Goal: Information Seeking & Learning: Find contact information

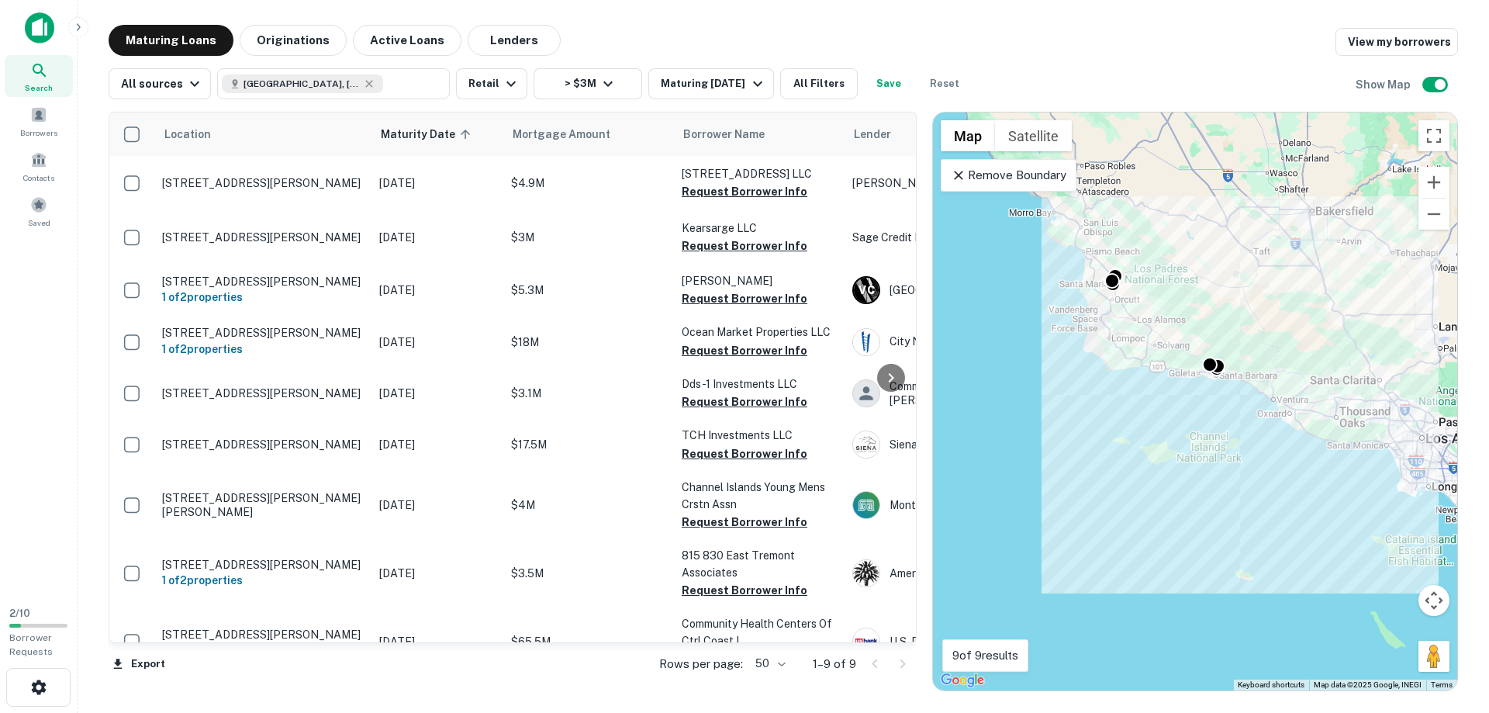
scroll to position [34, 0]
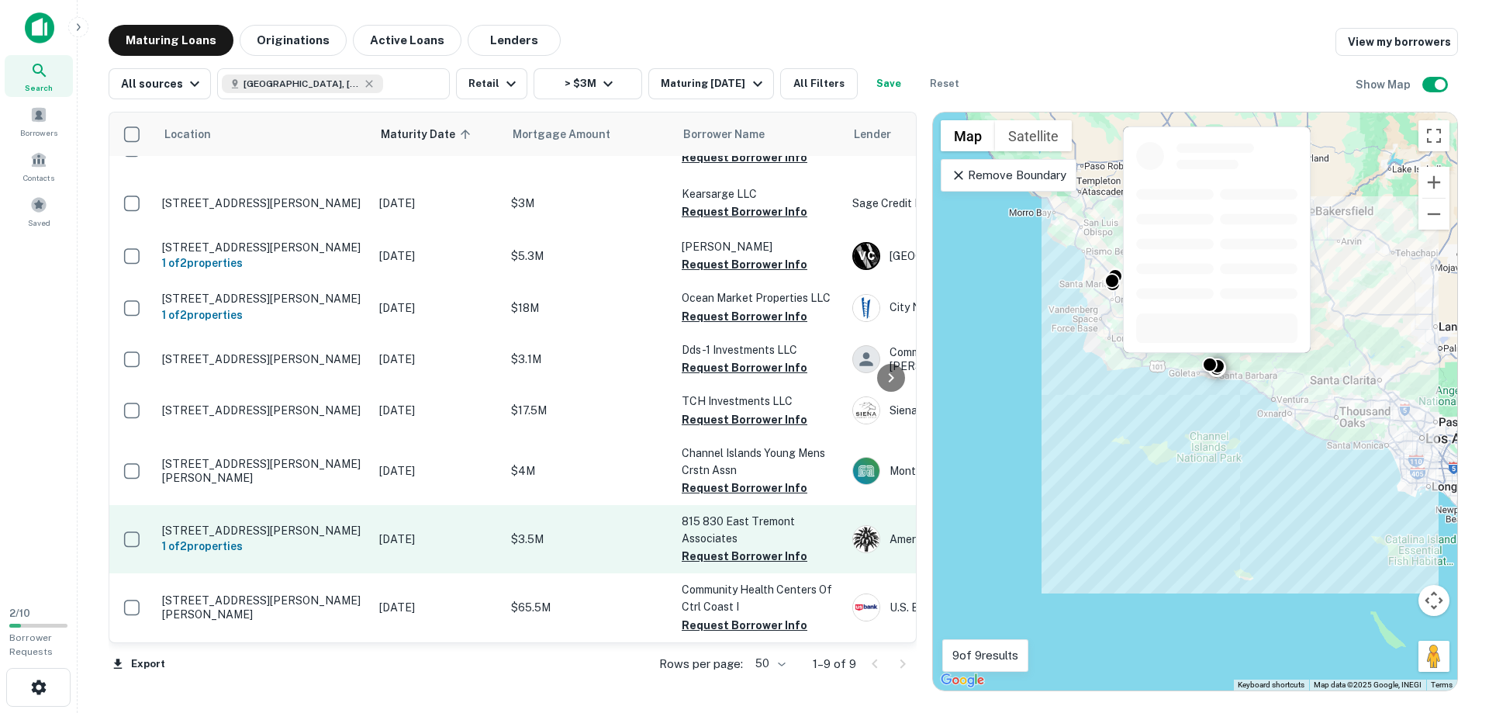
click at [191, 531] on p "[STREET_ADDRESS][PERSON_NAME]" at bounding box center [263, 531] width 202 height 14
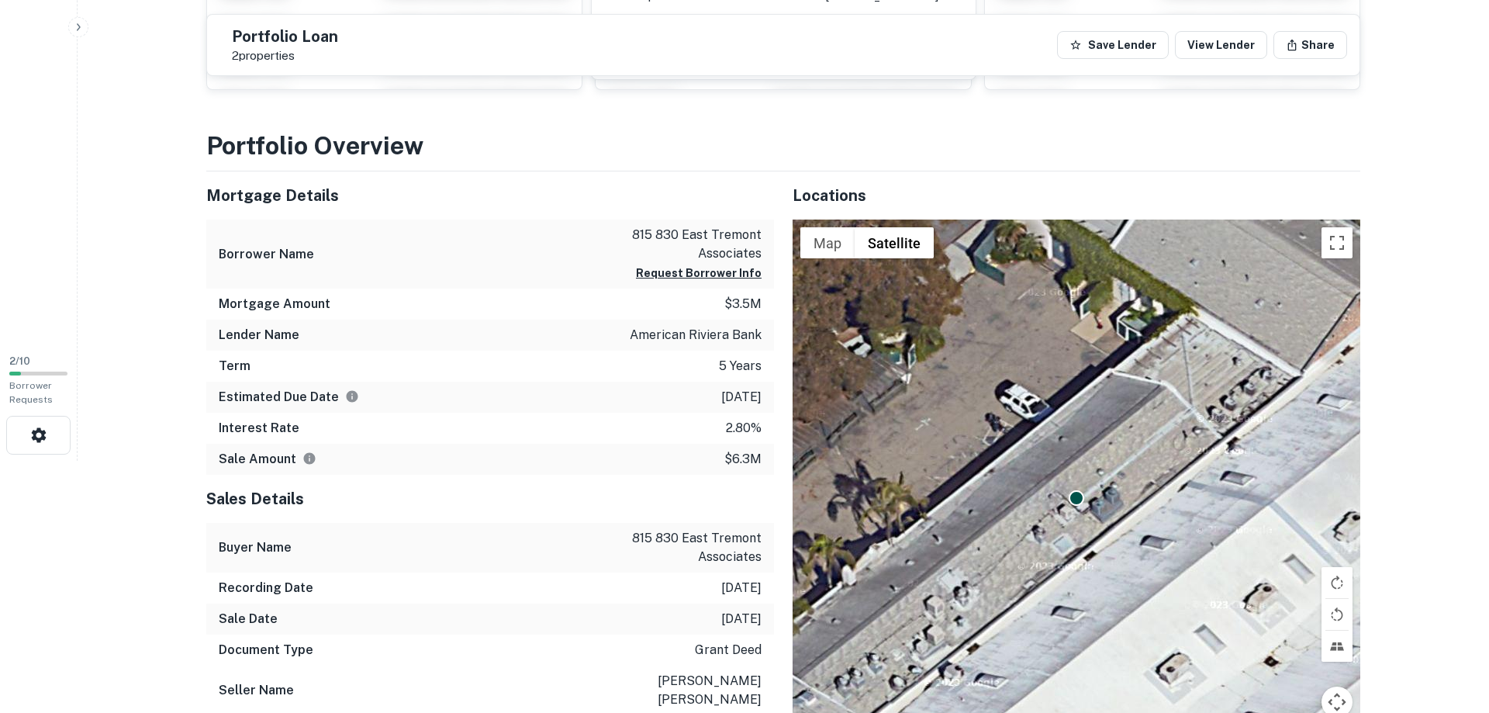
scroll to position [158, 0]
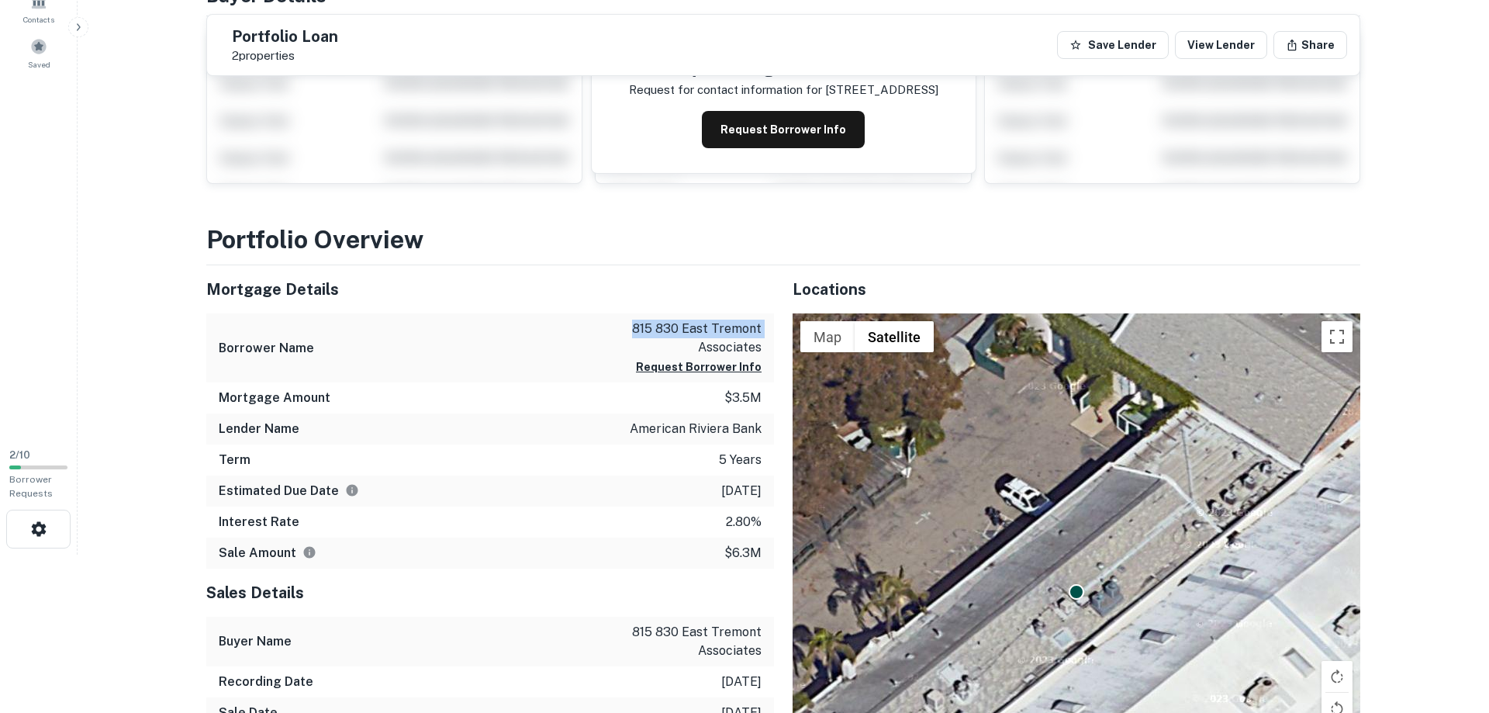
drag, startPoint x: 635, startPoint y: 330, endPoint x: 773, endPoint y: 327, distance: 138.1
click at [773, 327] on div "Borrower Name 815 830 east tremont associates Request Borrower Info" at bounding box center [490, 347] width 568 height 69
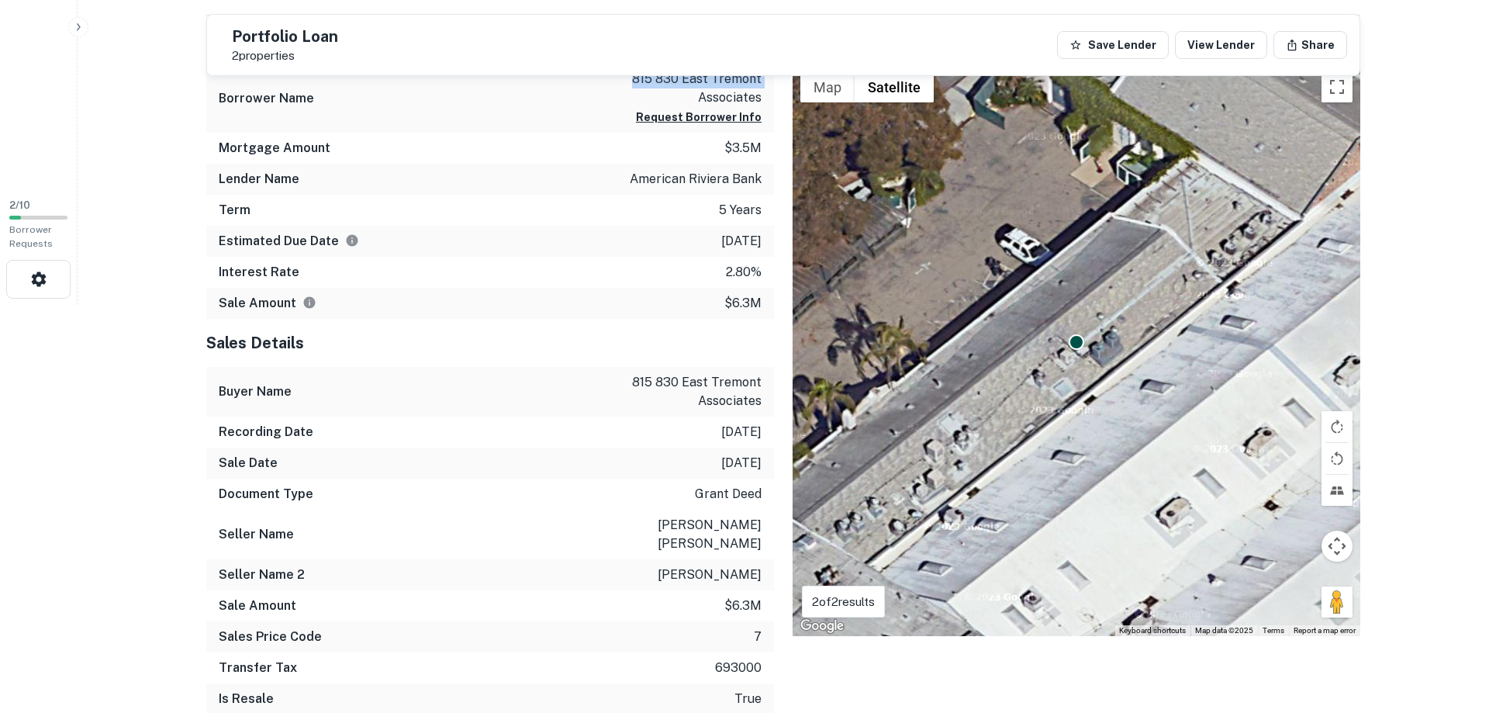
scroll to position [395, 0]
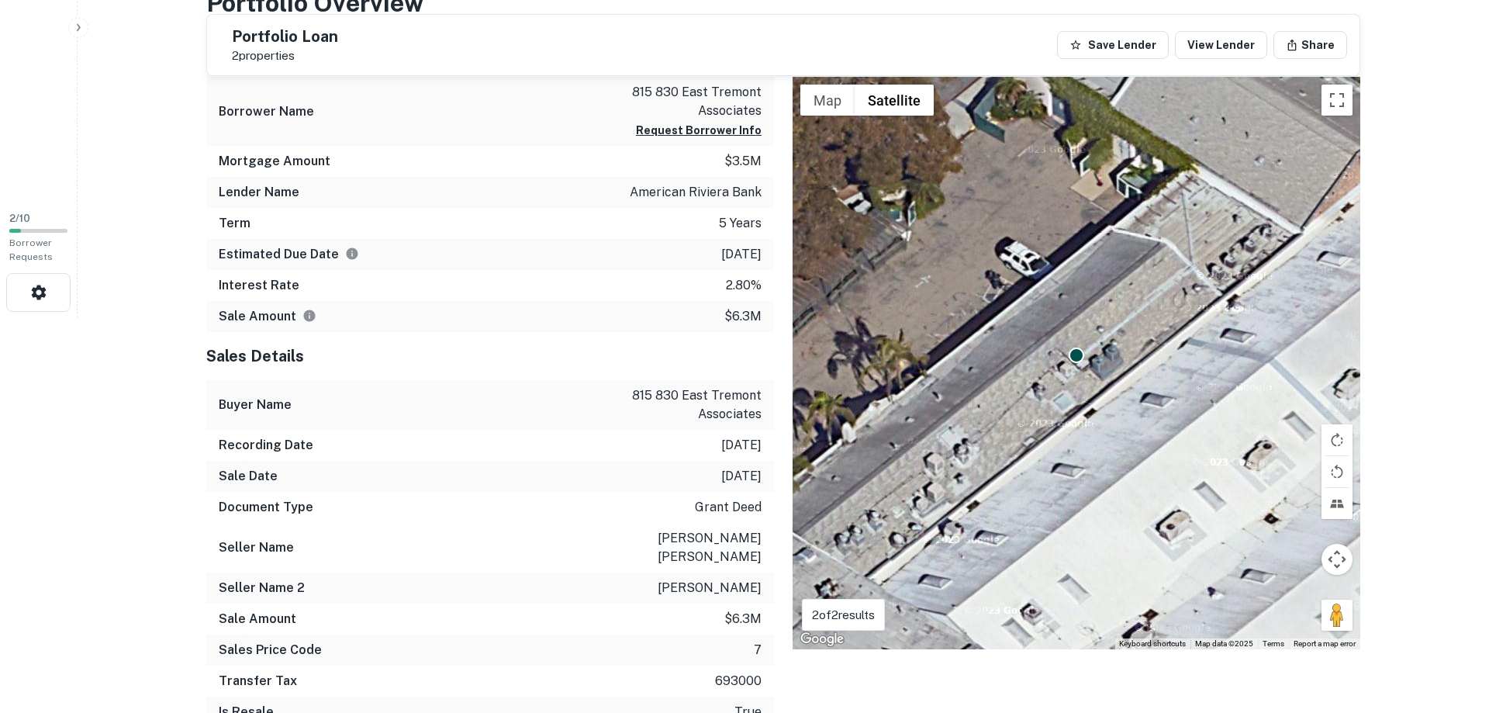
click at [504, 282] on div "Interest Rate 2.80%" at bounding box center [490, 285] width 568 height 31
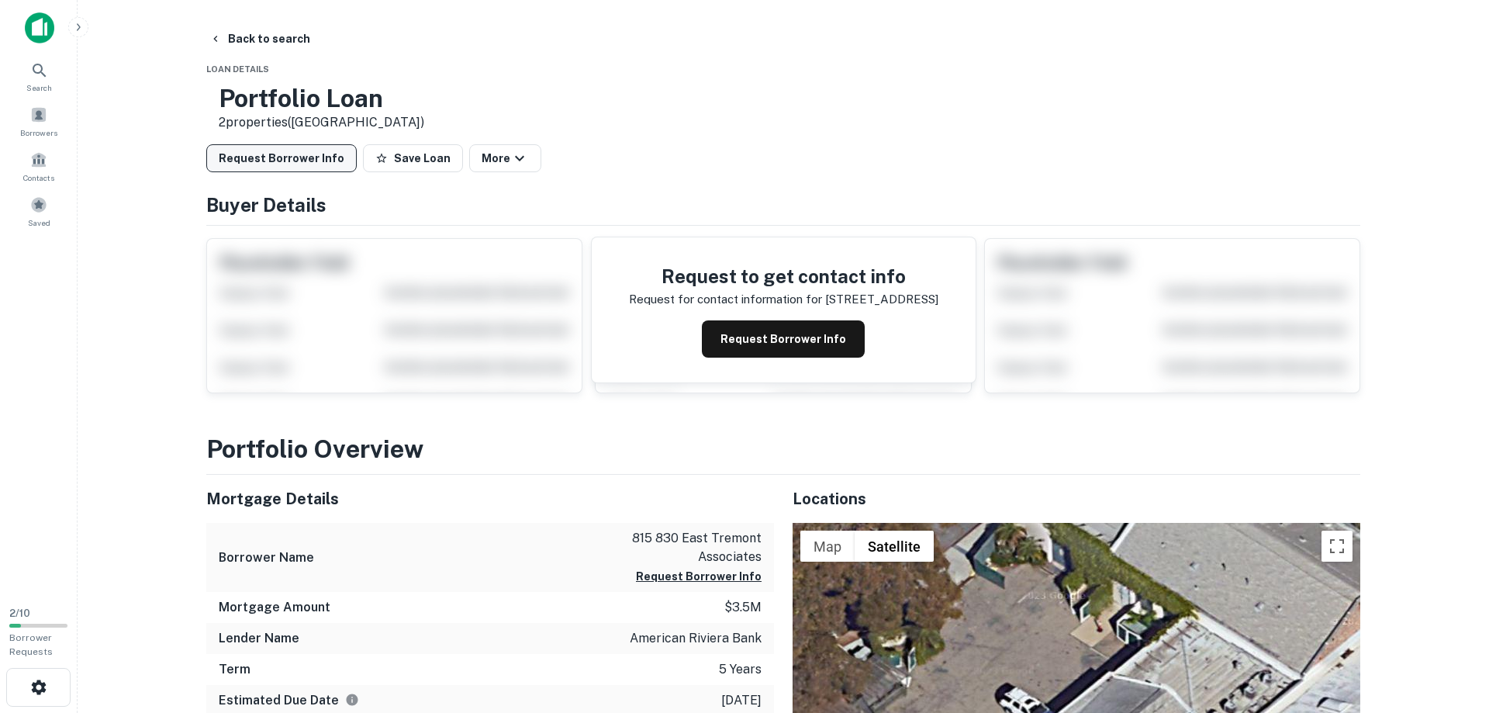
click at [278, 164] on button "Request Borrower Info" at bounding box center [281, 158] width 150 height 28
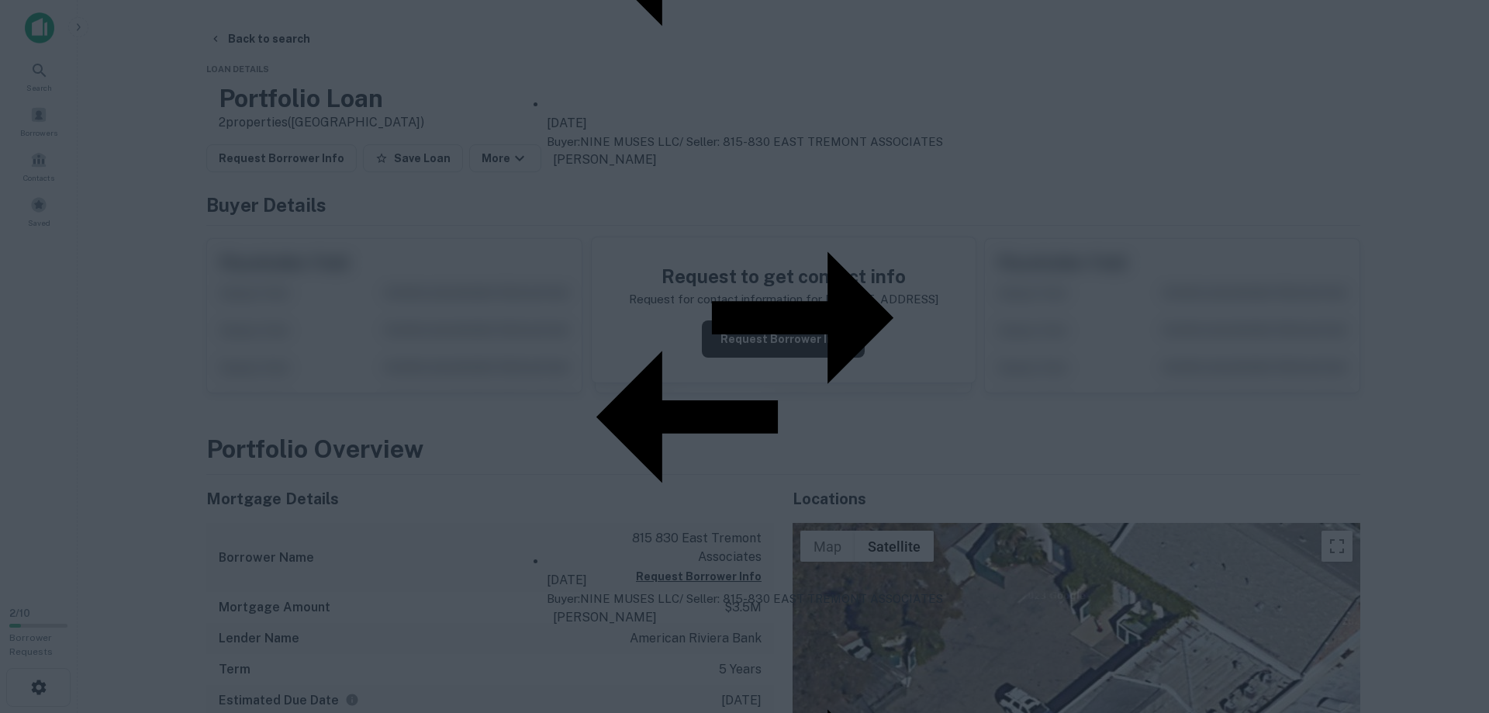
click at [135, 340] on div "This may not be the latest mortgage We detected more recent transfers on this p…" at bounding box center [744, 356] width 1489 height 713
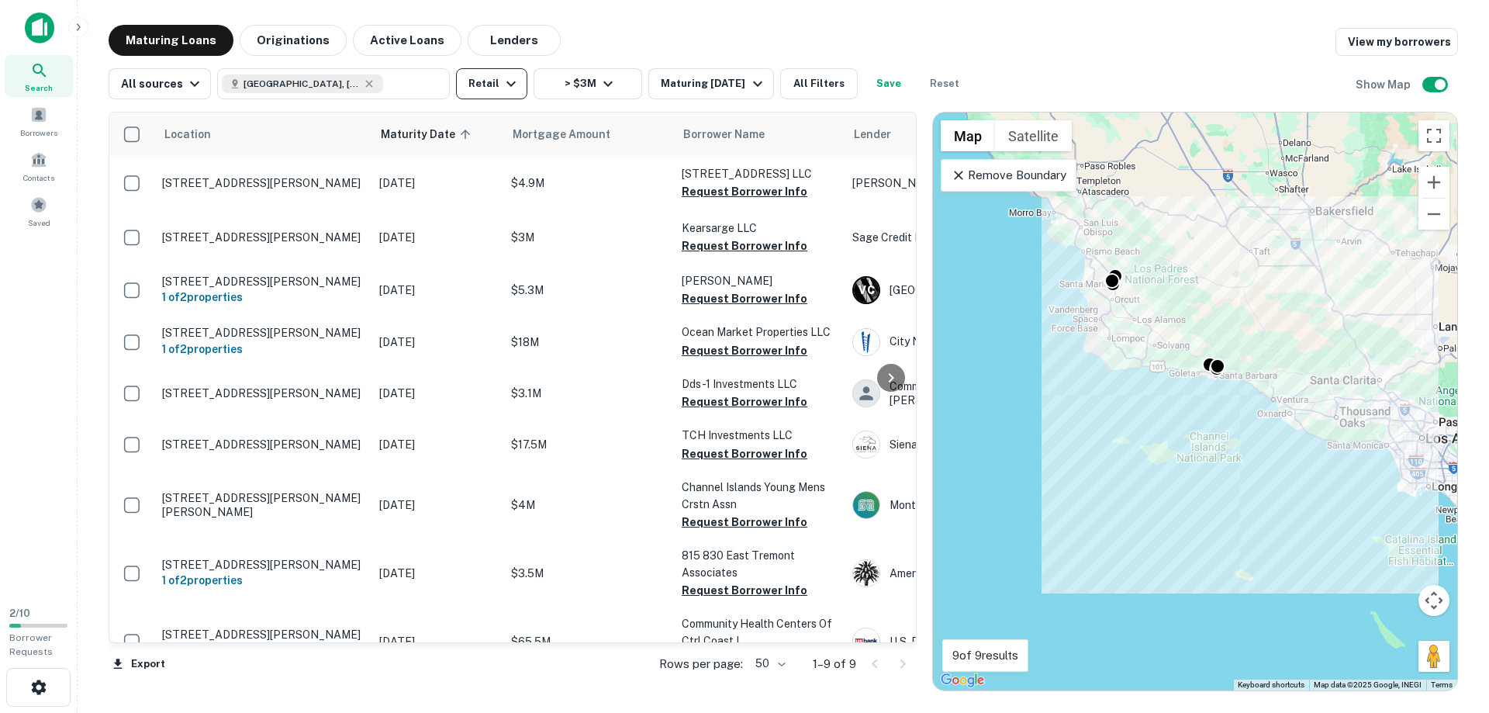
click at [495, 86] on button "Retail" at bounding box center [491, 83] width 71 height 31
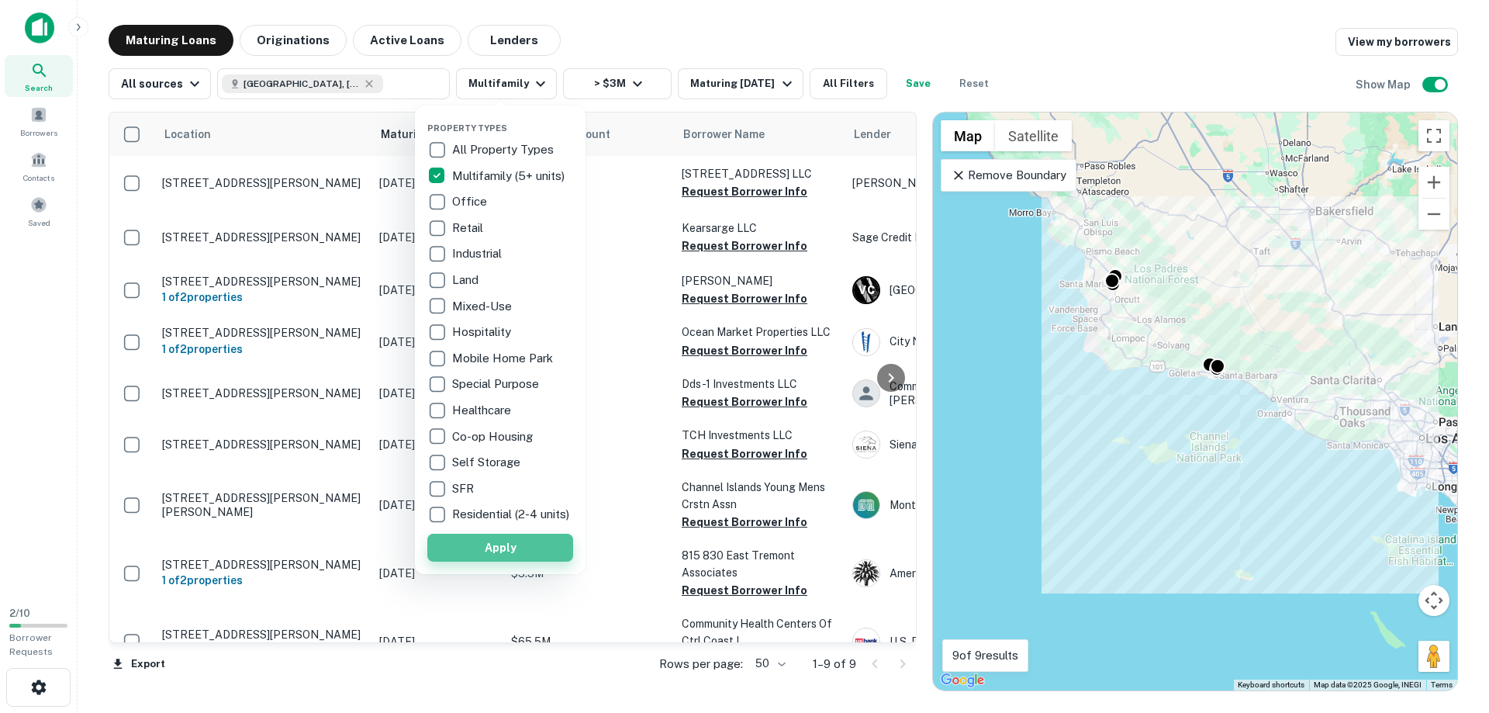
click at [503, 562] on button "Apply" at bounding box center [500, 548] width 146 height 28
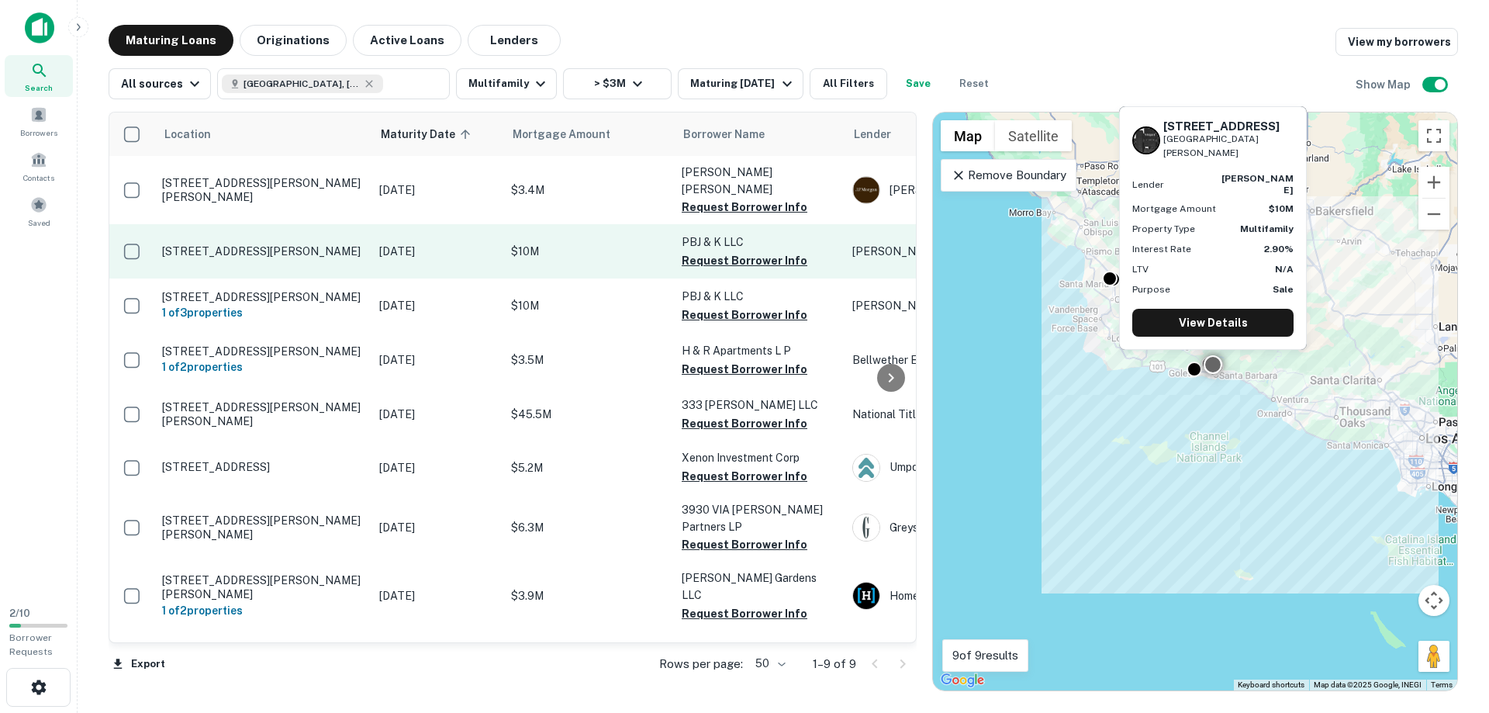
click at [198, 244] on p "[STREET_ADDRESS][PERSON_NAME]" at bounding box center [263, 251] width 202 height 14
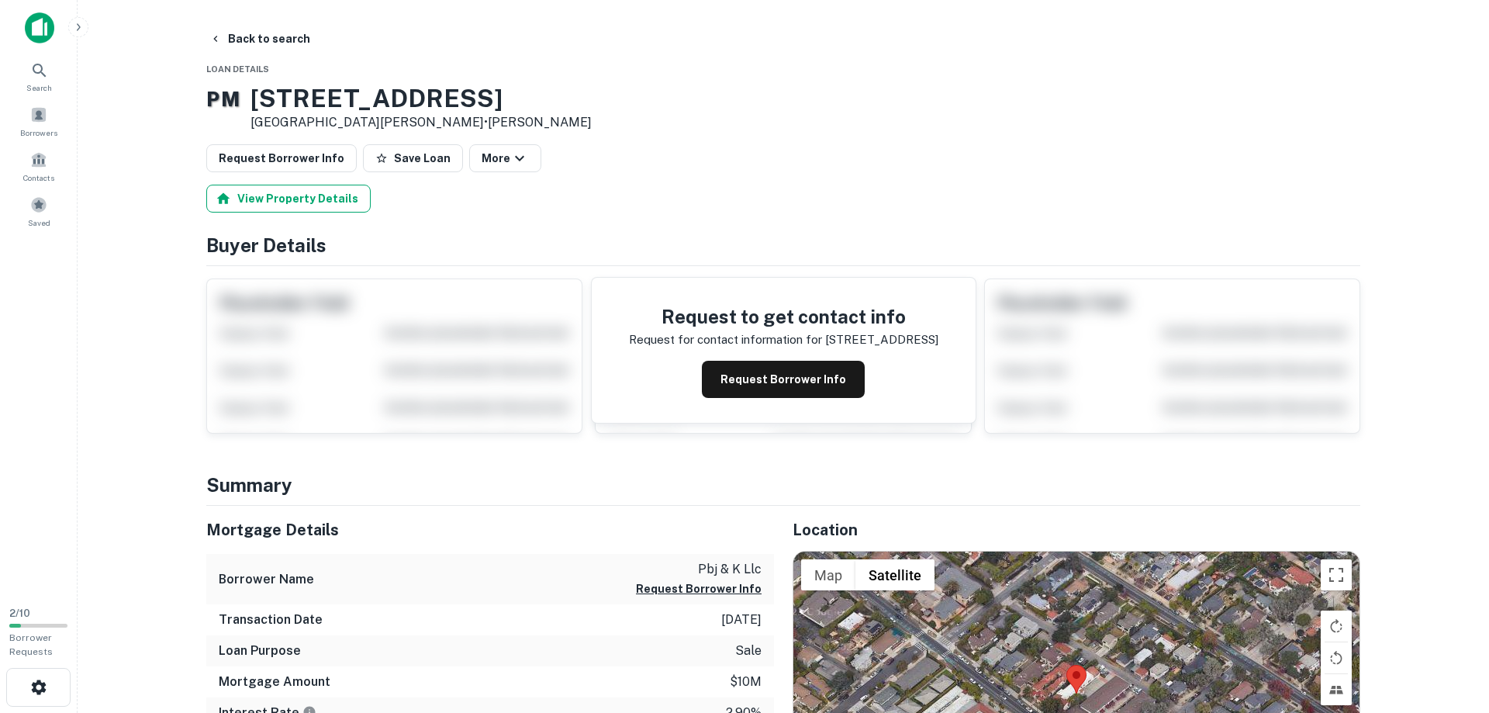
click at [323, 206] on button "View Property Details" at bounding box center [288, 199] width 164 height 28
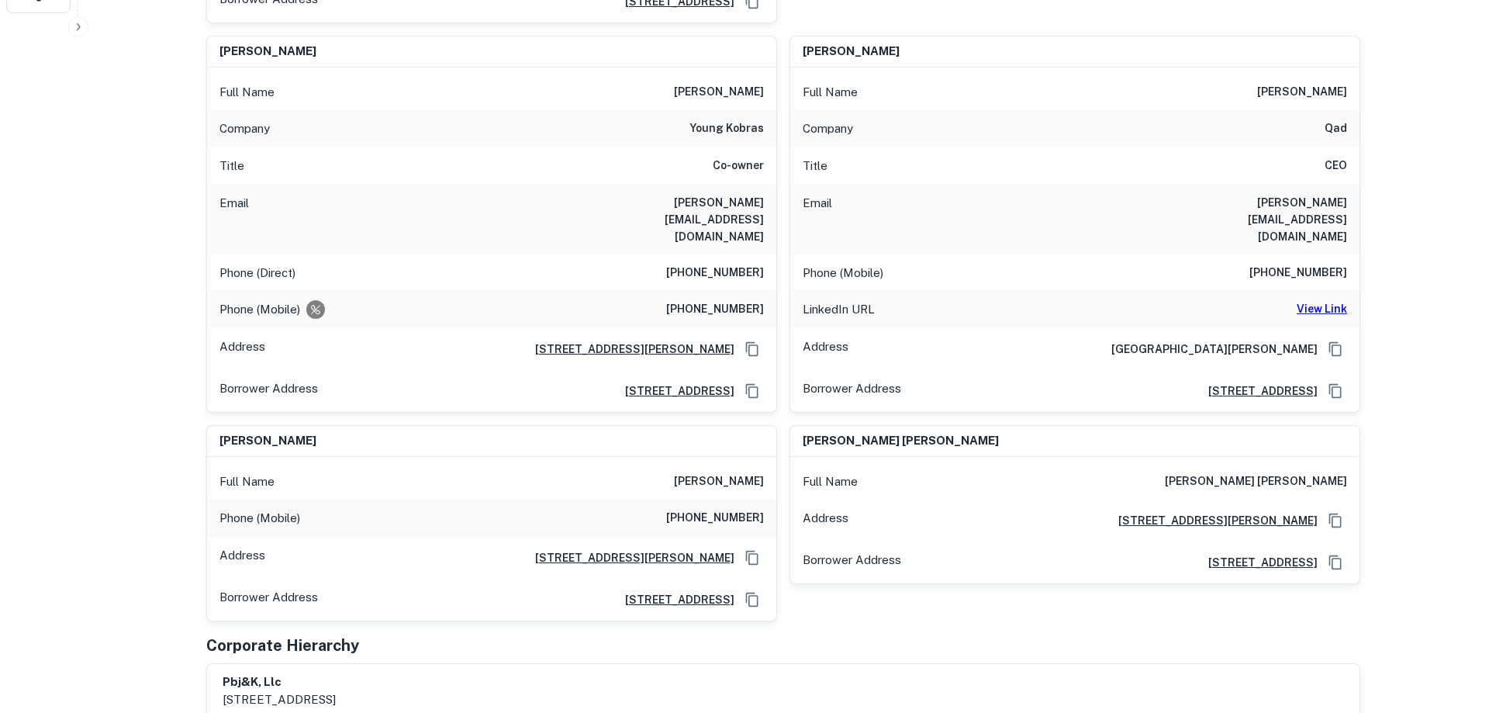
scroll to position [462, 0]
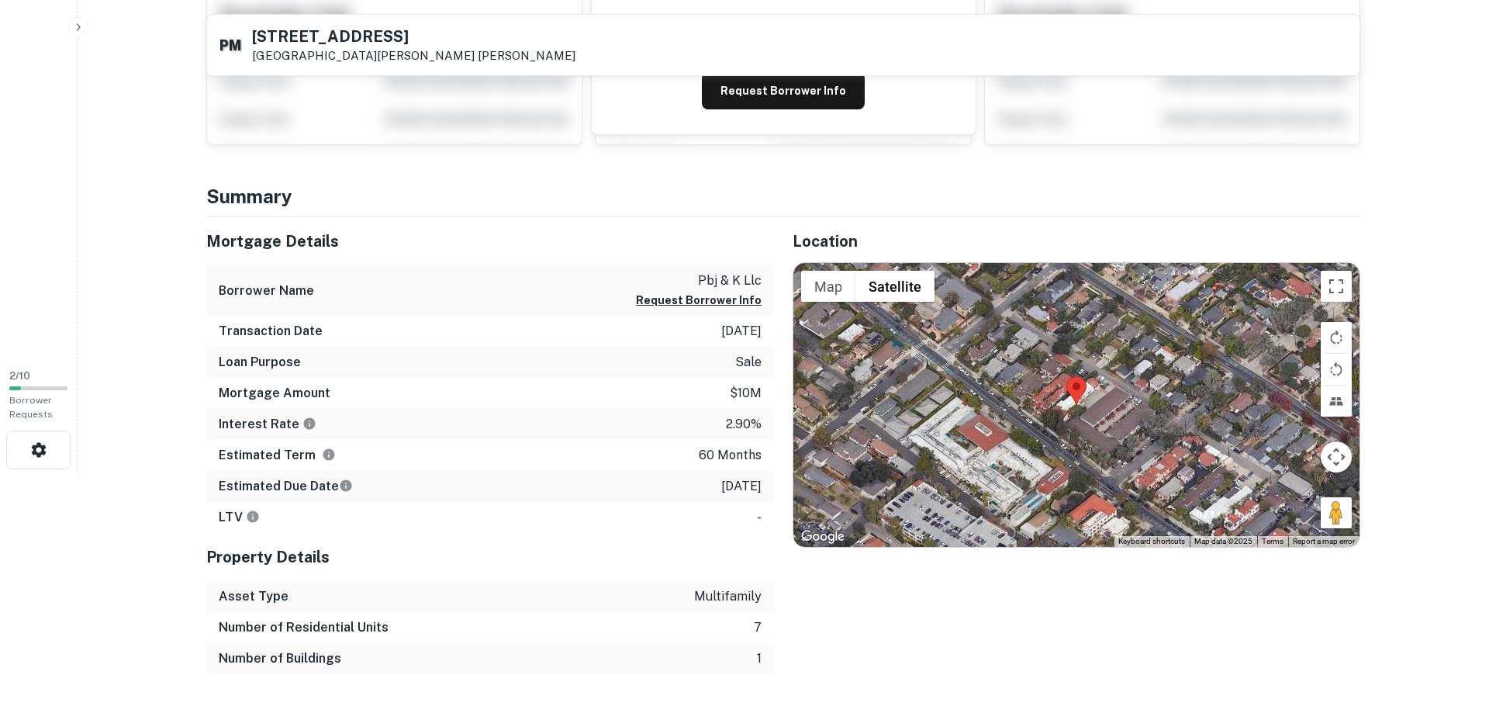
scroll to position [316, 0]
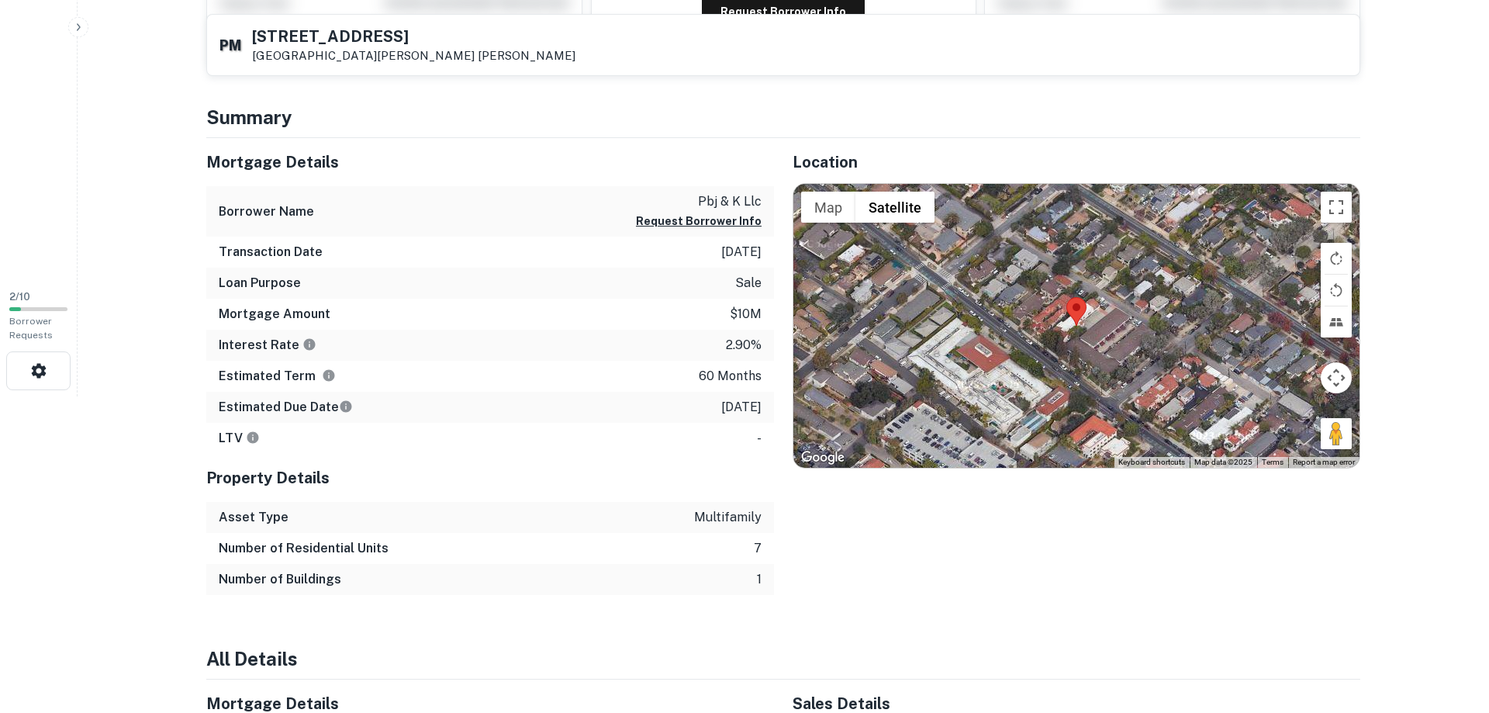
click at [138, 396] on html "Search Borrowers Contacts Saved 2 / 10 Borrower Requests Back to search P M [ST…" at bounding box center [744, 40] width 1489 height 713
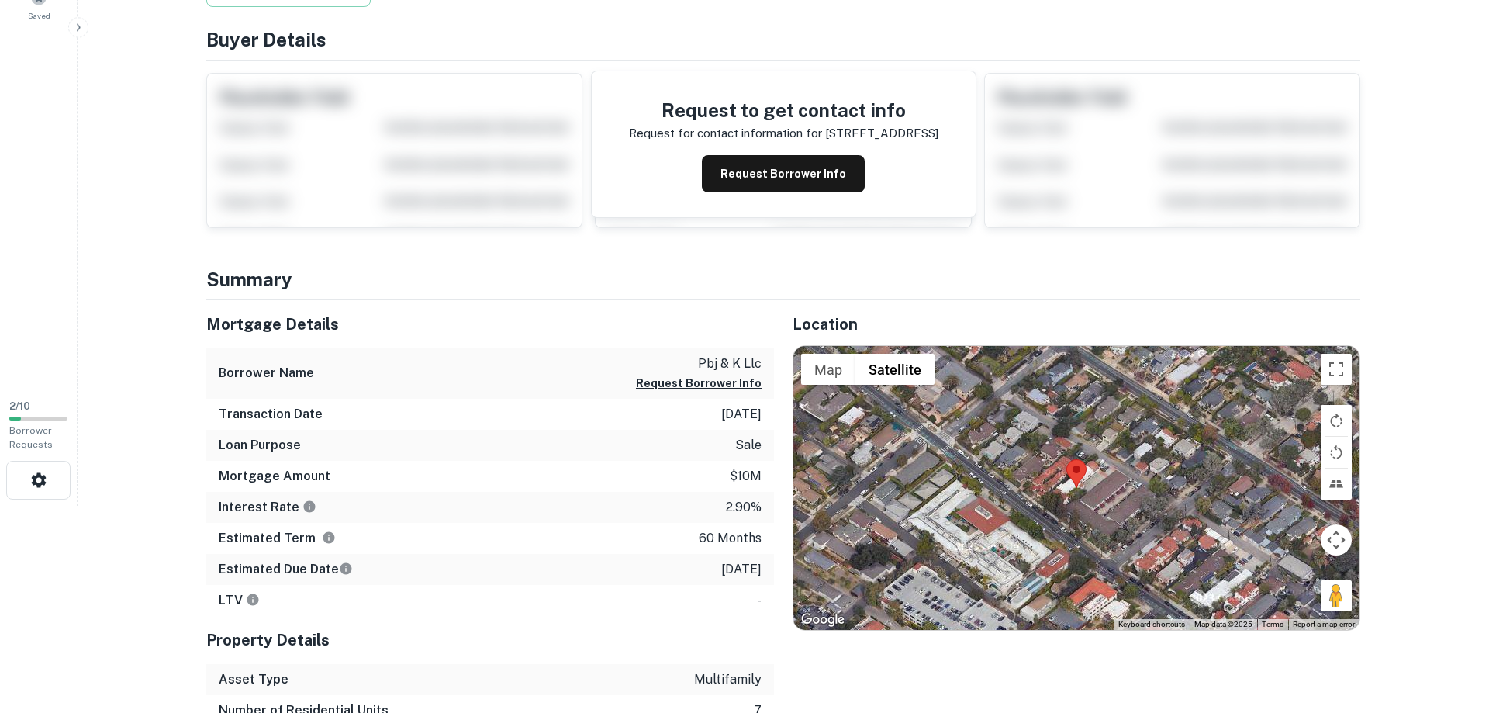
scroll to position [0, 0]
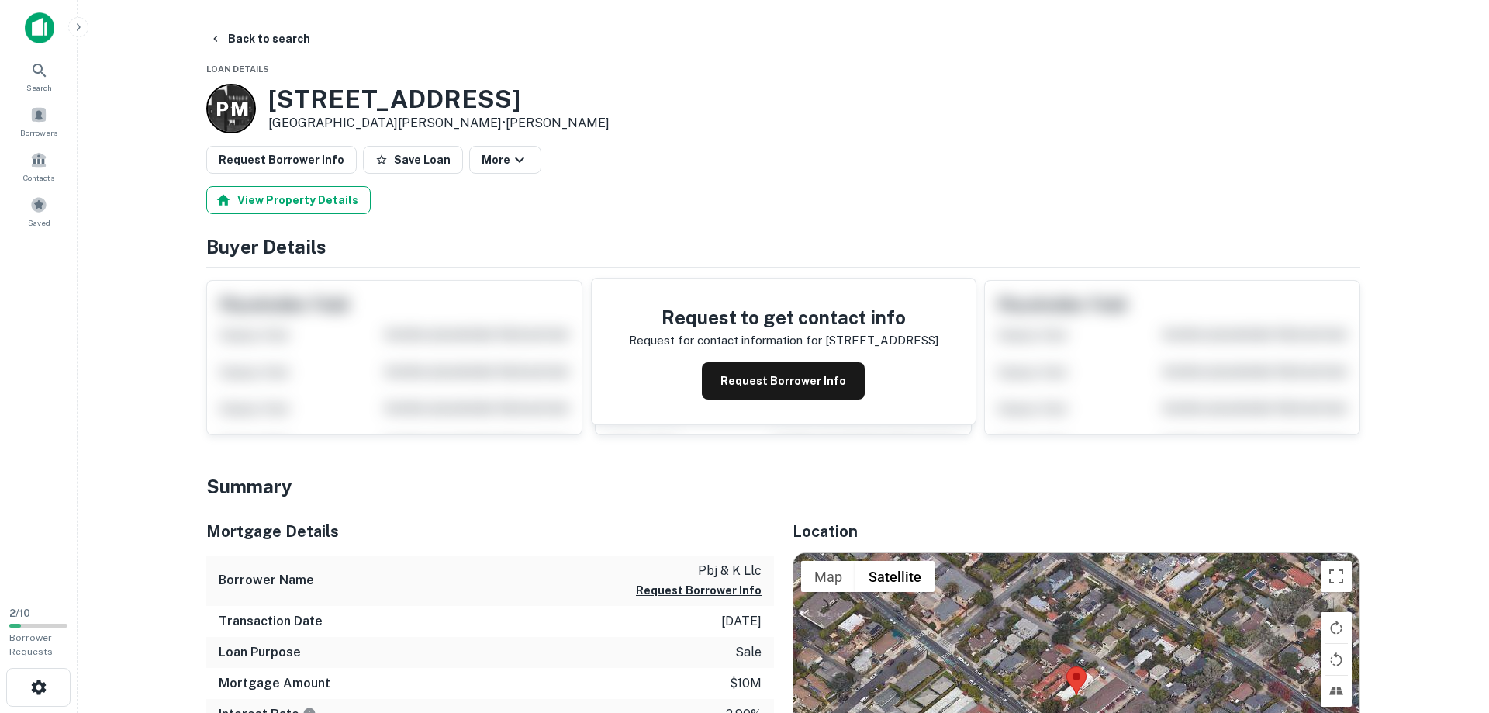
click at [288, 199] on button "View Property Details" at bounding box center [288, 200] width 164 height 28
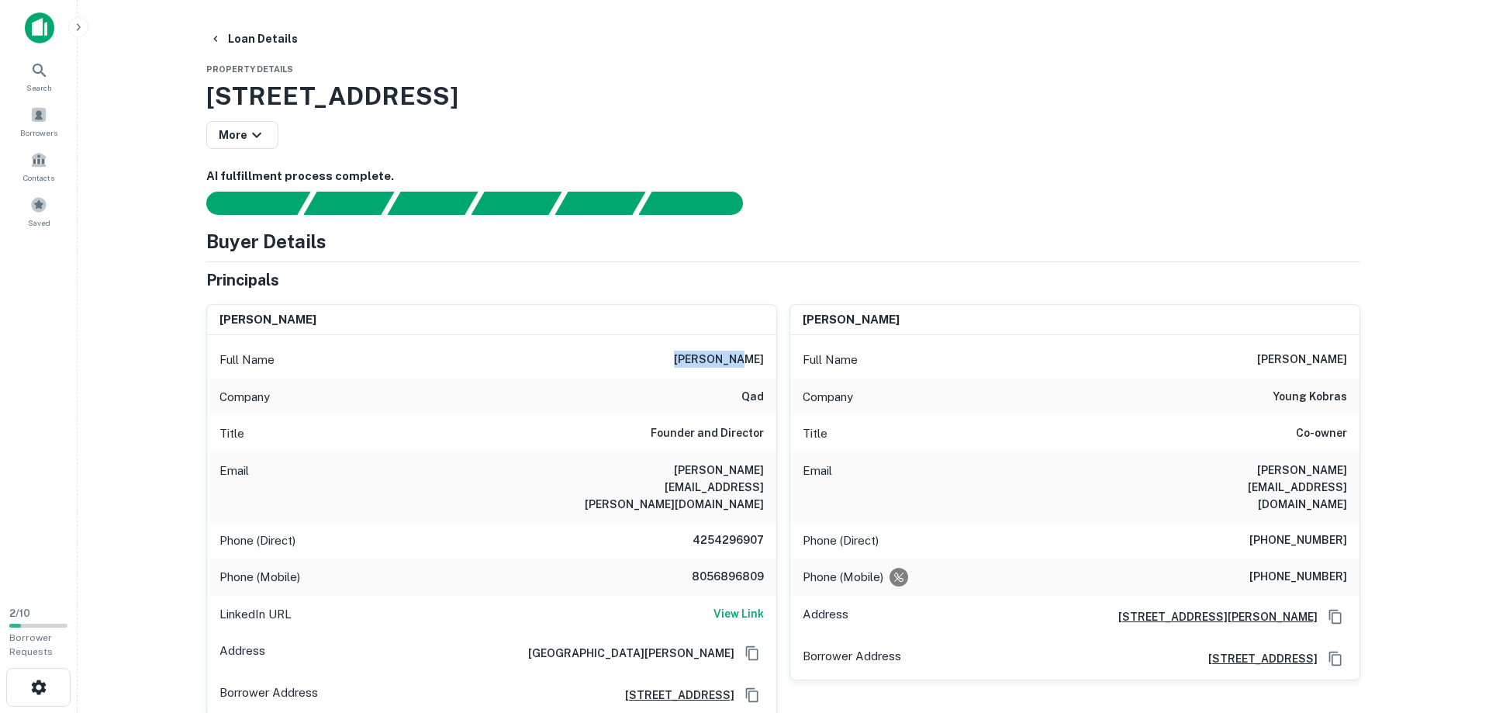
drag, startPoint x: 705, startPoint y: 360, endPoint x: 765, endPoint y: 363, distance: 59.8
click at [765, 363] on div "Full Name [PERSON_NAME]" at bounding box center [491, 359] width 569 height 37
copy h6 "[PERSON_NAME]"
drag, startPoint x: 655, startPoint y: 472, endPoint x: 768, endPoint y: 476, distance: 112.5
click at [768, 476] on div "Email [PERSON_NAME][EMAIL_ADDRESS][PERSON_NAME][DOMAIN_NAME]" at bounding box center [491, 487] width 569 height 70
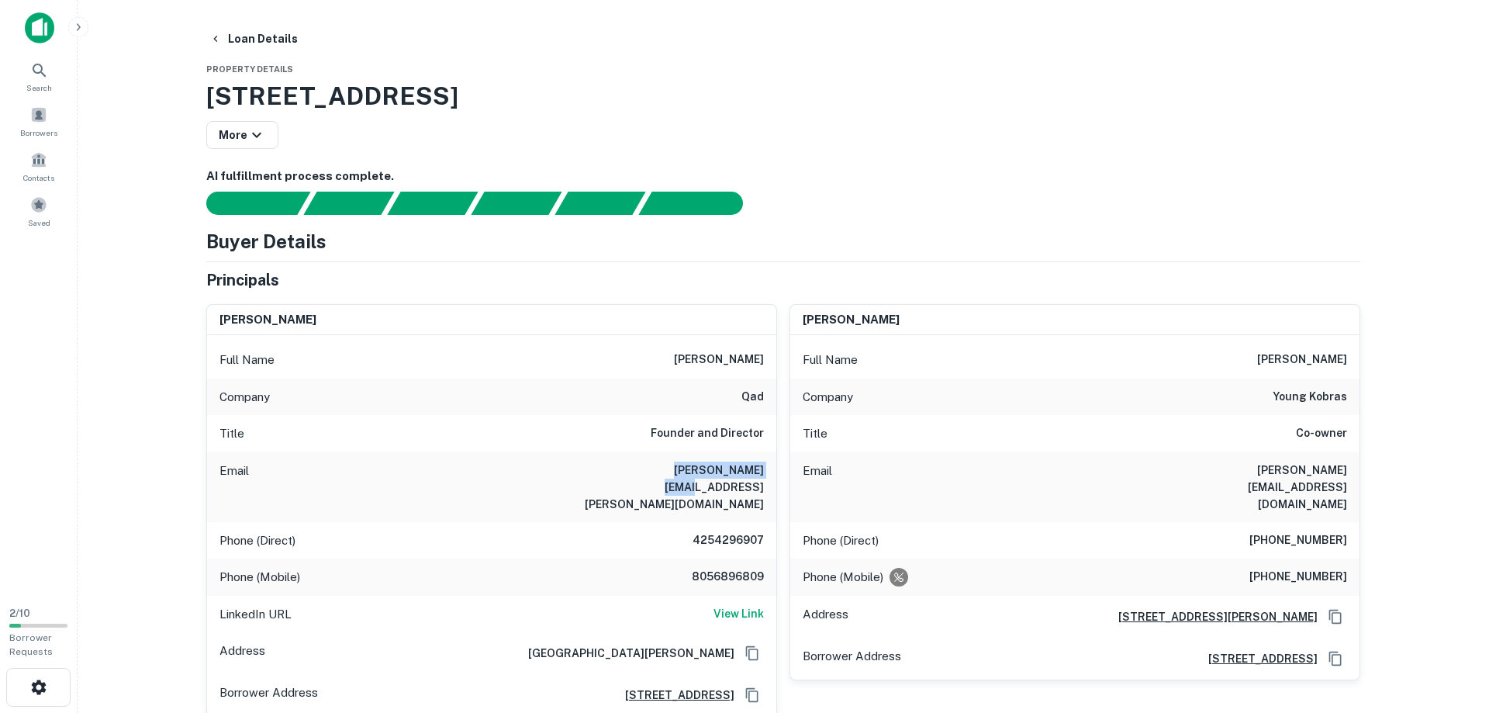
copy h6 "[PERSON_NAME][EMAIL_ADDRESS][PERSON_NAME][DOMAIN_NAME]"
drag, startPoint x: 697, startPoint y: 509, endPoint x: 766, endPoint y: 498, distance: 69.9
click at [766, 522] on div "Phone (Direct) [PHONE_NUMBER]" at bounding box center [491, 540] width 569 height 37
copy h6 "4254296907"
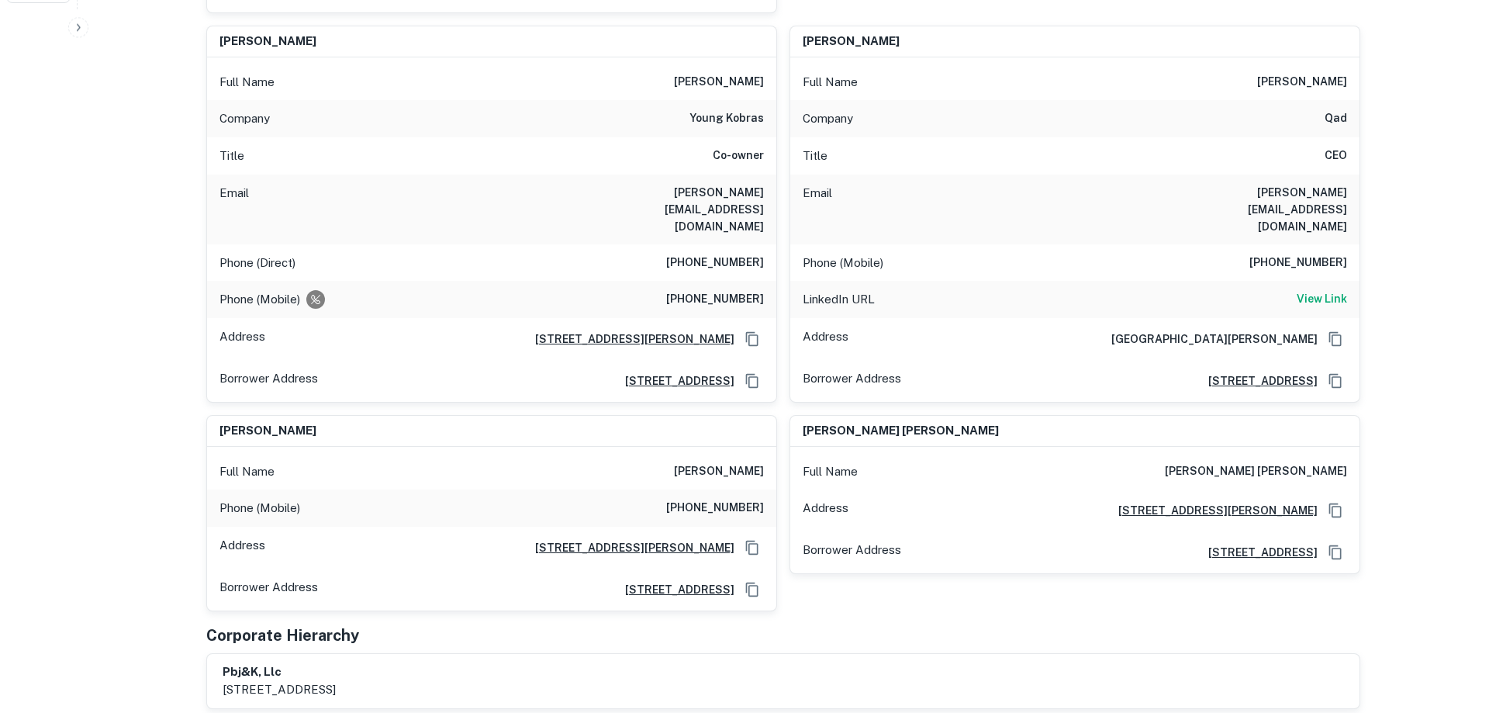
scroll to position [791, 0]
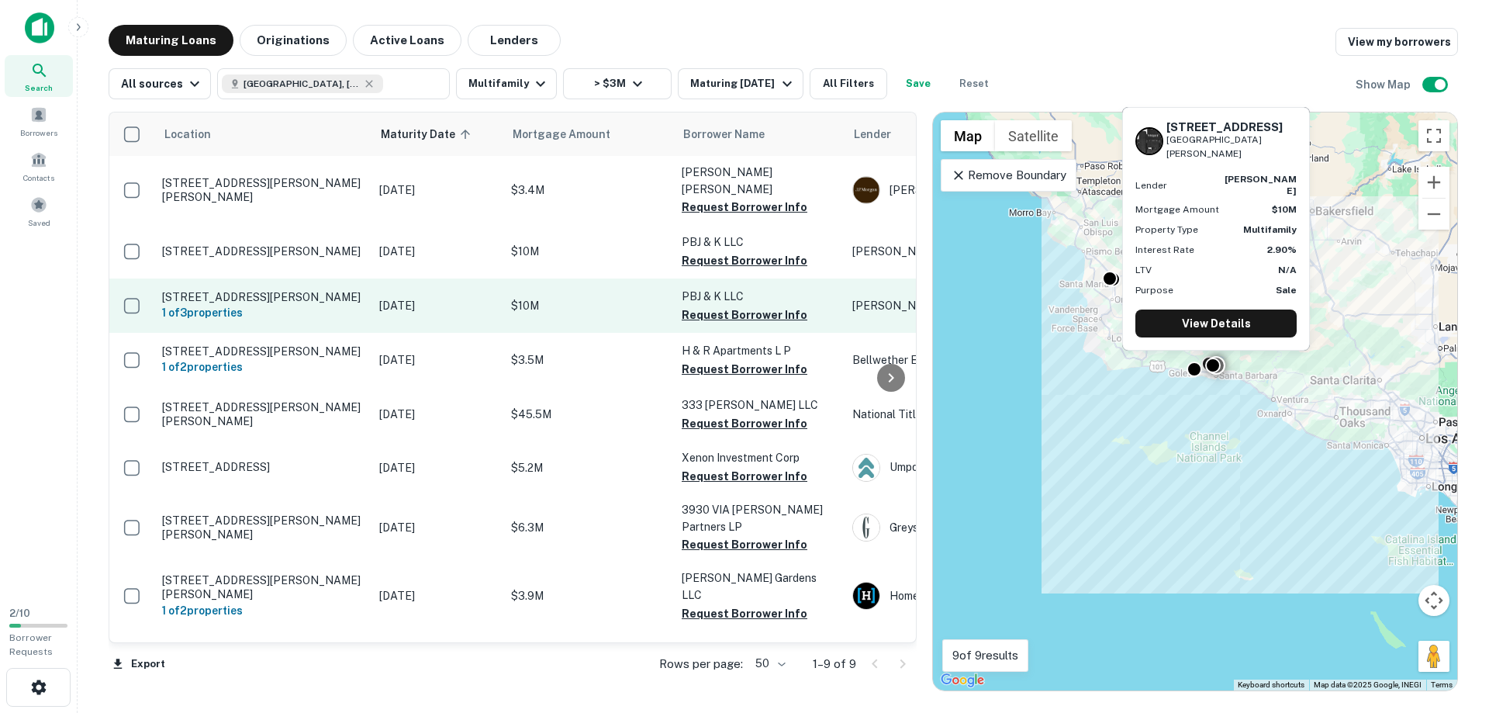
click at [207, 290] on p "[STREET_ADDRESS][PERSON_NAME]" at bounding box center [263, 297] width 202 height 14
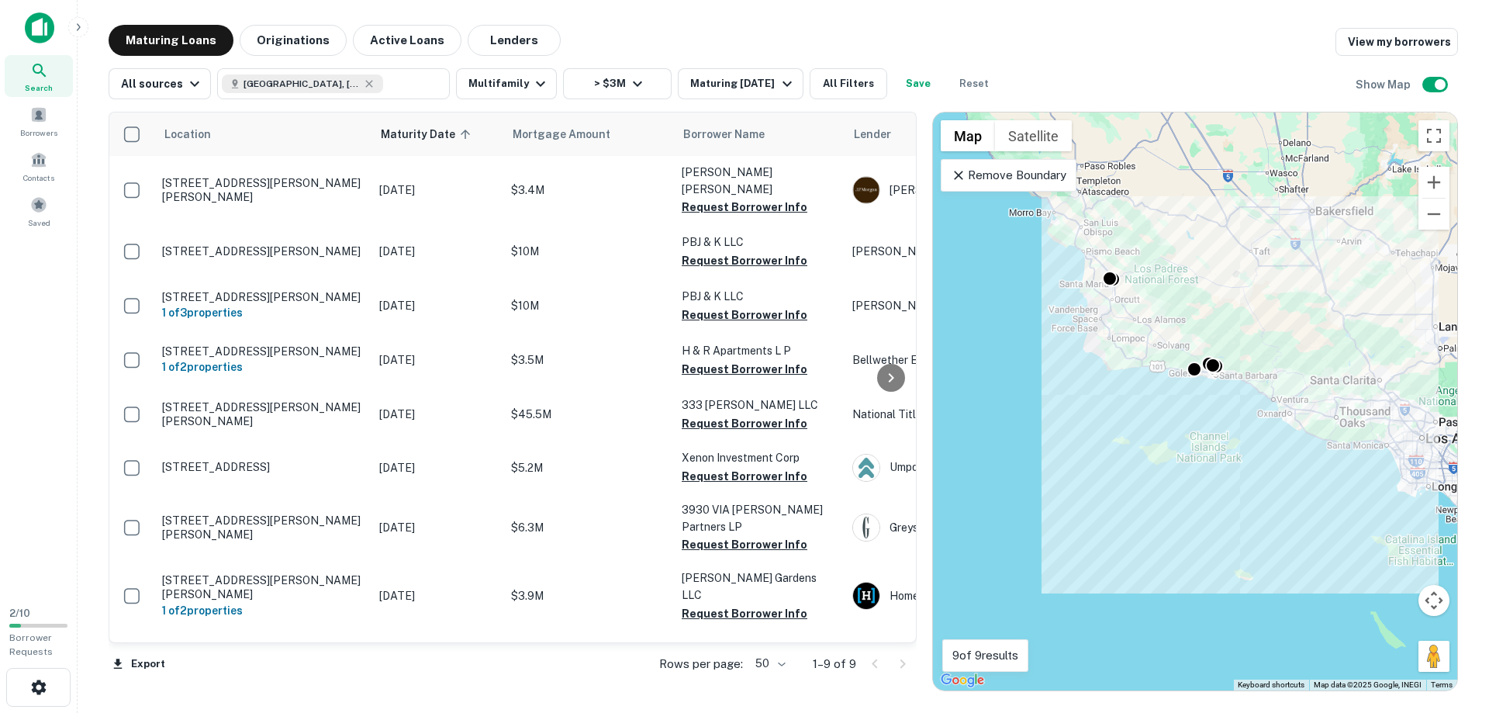
click at [52, 407] on div "Search Borrowers Contacts Saved" at bounding box center [38, 297] width 77 height 594
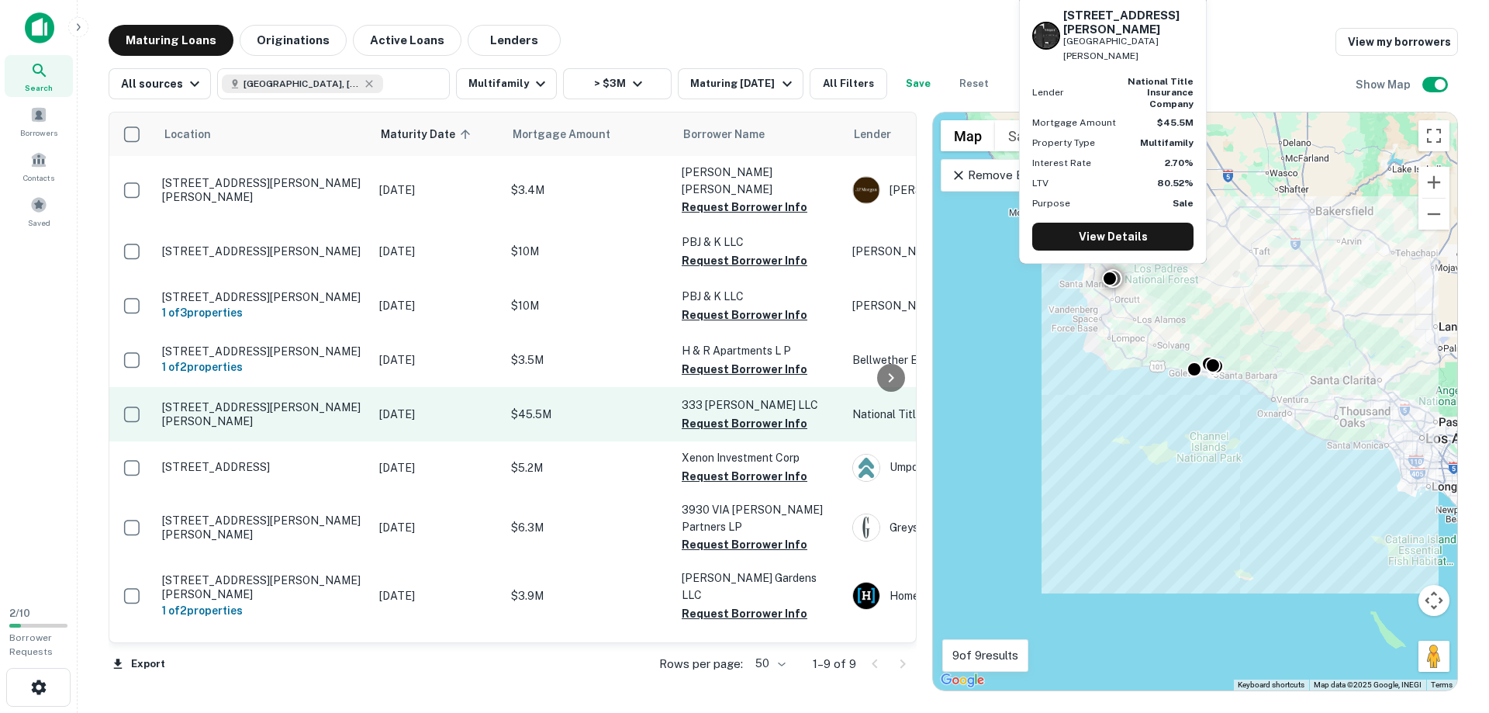
click at [254, 400] on p "[STREET_ADDRESS][PERSON_NAME][PERSON_NAME]" at bounding box center [263, 414] width 202 height 28
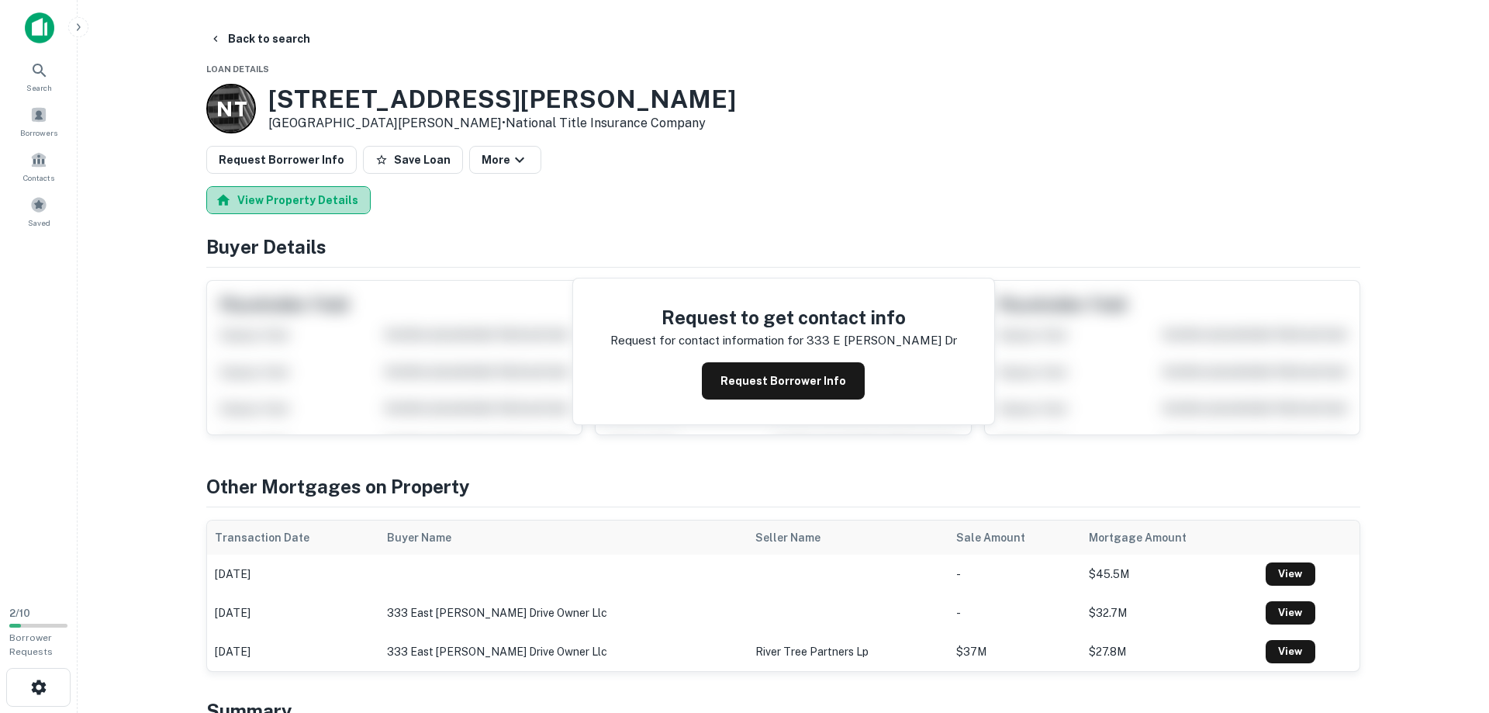
click at [296, 195] on button "View Property Details" at bounding box center [288, 200] width 164 height 28
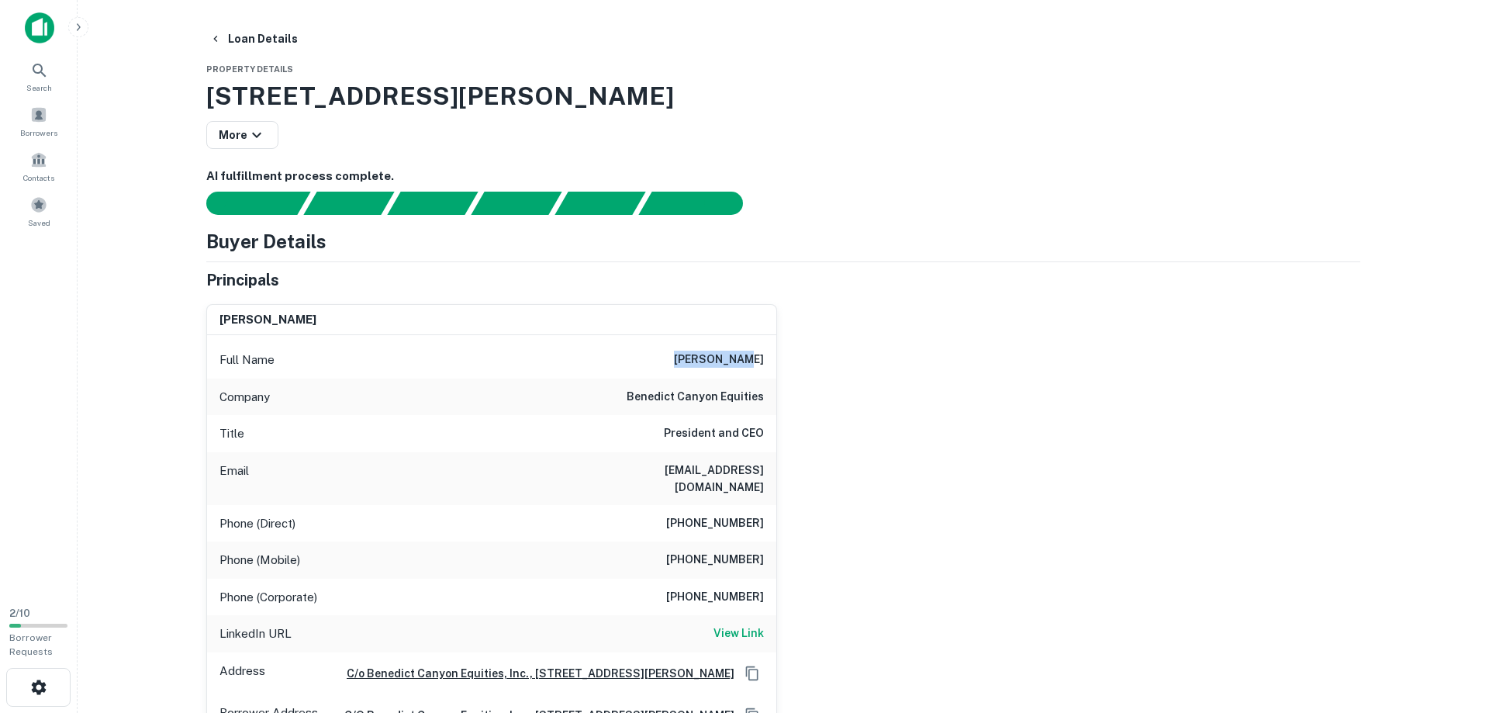
drag, startPoint x: 697, startPoint y: 360, endPoint x: 764, endPoint y: 356, distance: 66.8
click at [764, 356] on div "Full Name [PERSON_NAME]" at bounding box center [491, 359] width 569 height 37
copy h6 "[PERSON_NAME]"
drag, startPoint x: 615, startPoint y: 469, endPoint x: 771, endPoint y: 465, distance: 156.0
click at [771, 465] on div "Email [EMAIL_ADDRESS][DOMAIN_NAME]" at bounding box center [491, 478] width 569 height 53
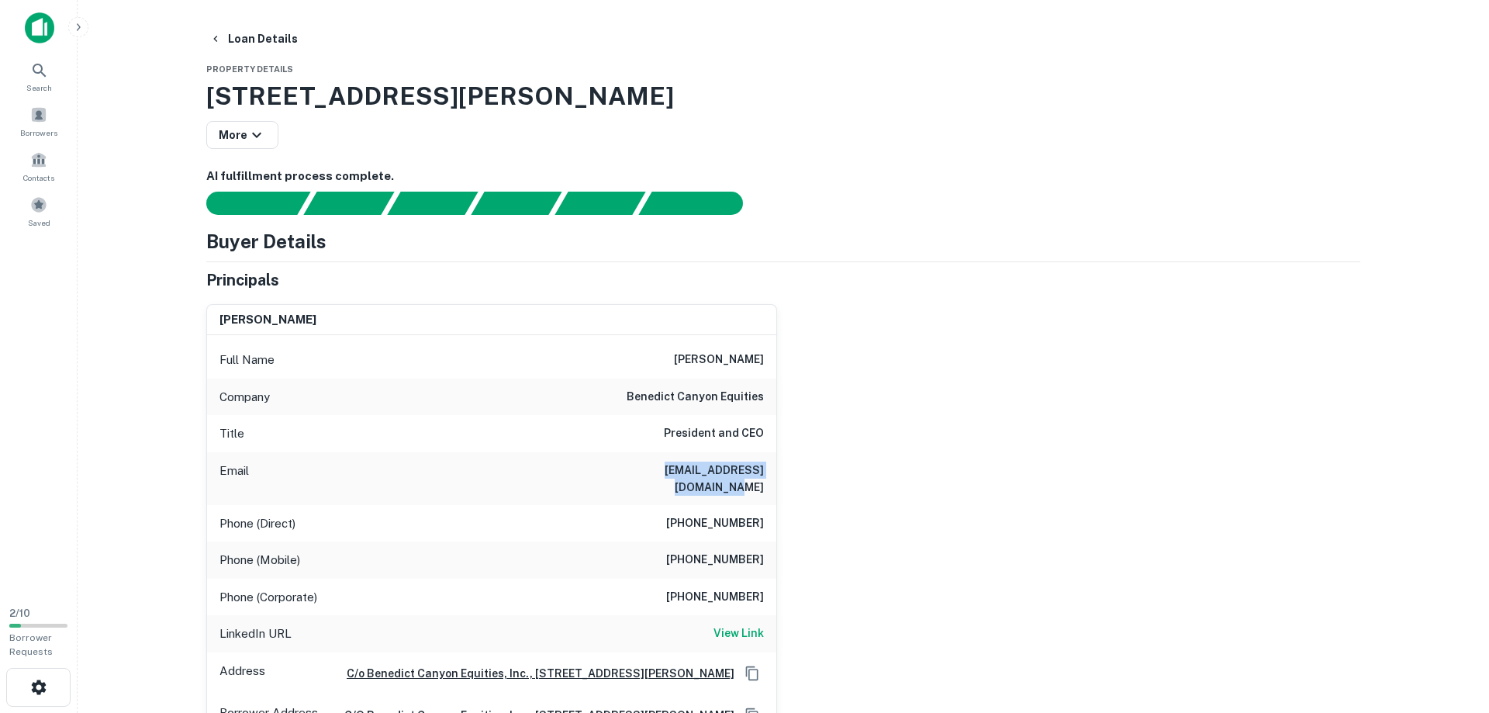
copy h6 "[EMAIL_ADDRESS][DOMAIN_NAME]"
drag, startPoint x: 686, startPoint y: 508, endPoint x: 763, endPoint y: 508, distance: 77.6
click at [763, 514] on h6 "[PHONE_NUMBER]" at bounding box center [715, 523] width 98 height 19
copy h6 "[PHONE_NUMBER]"
drag, startPoint x: 680, startPoint y: 545, endPoint x: 769, endPoint y: 548, distance: 88.5
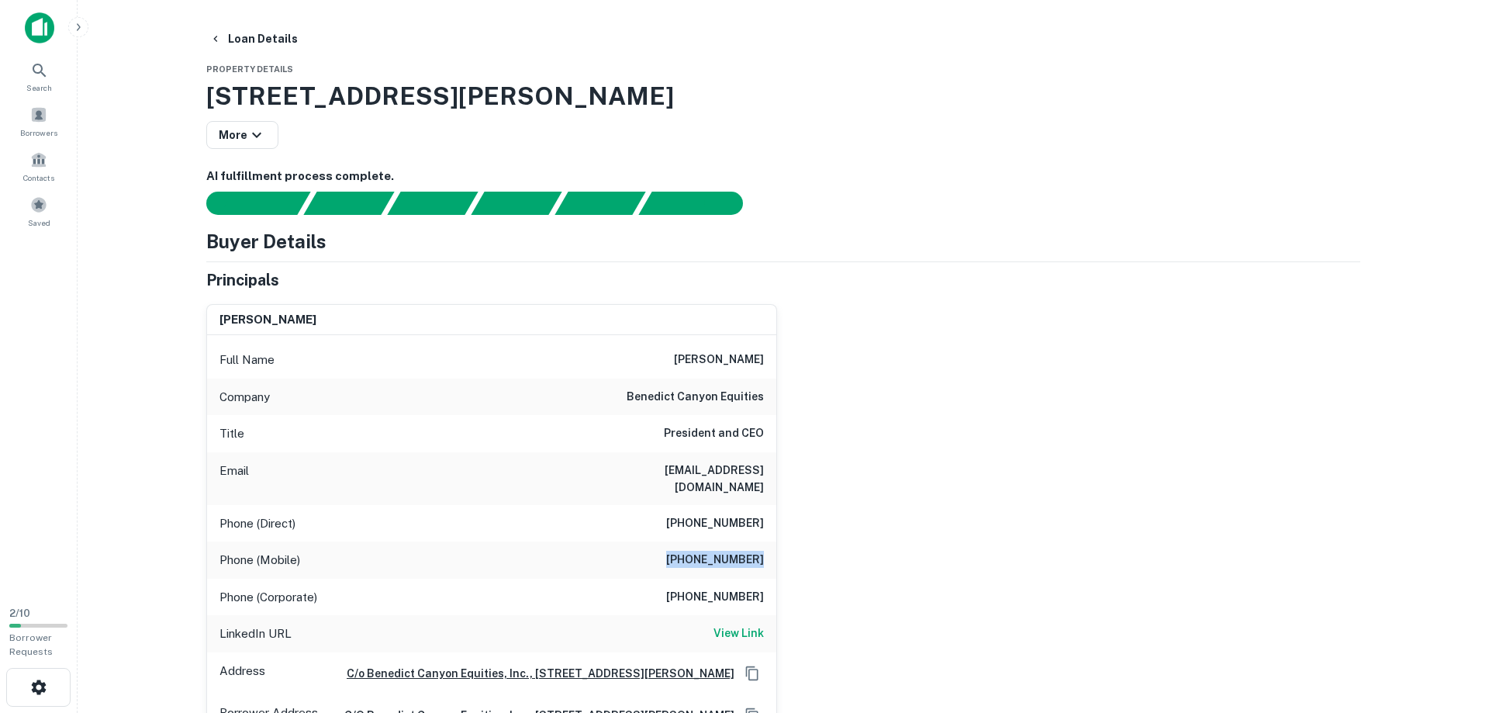
click at [769, 548] on div "Phone (Mobile) [PHONE_NUMBER]" at bounding box center [491, 559] width 569 height 37
copy h6 "[PHONE_NUMBER]"
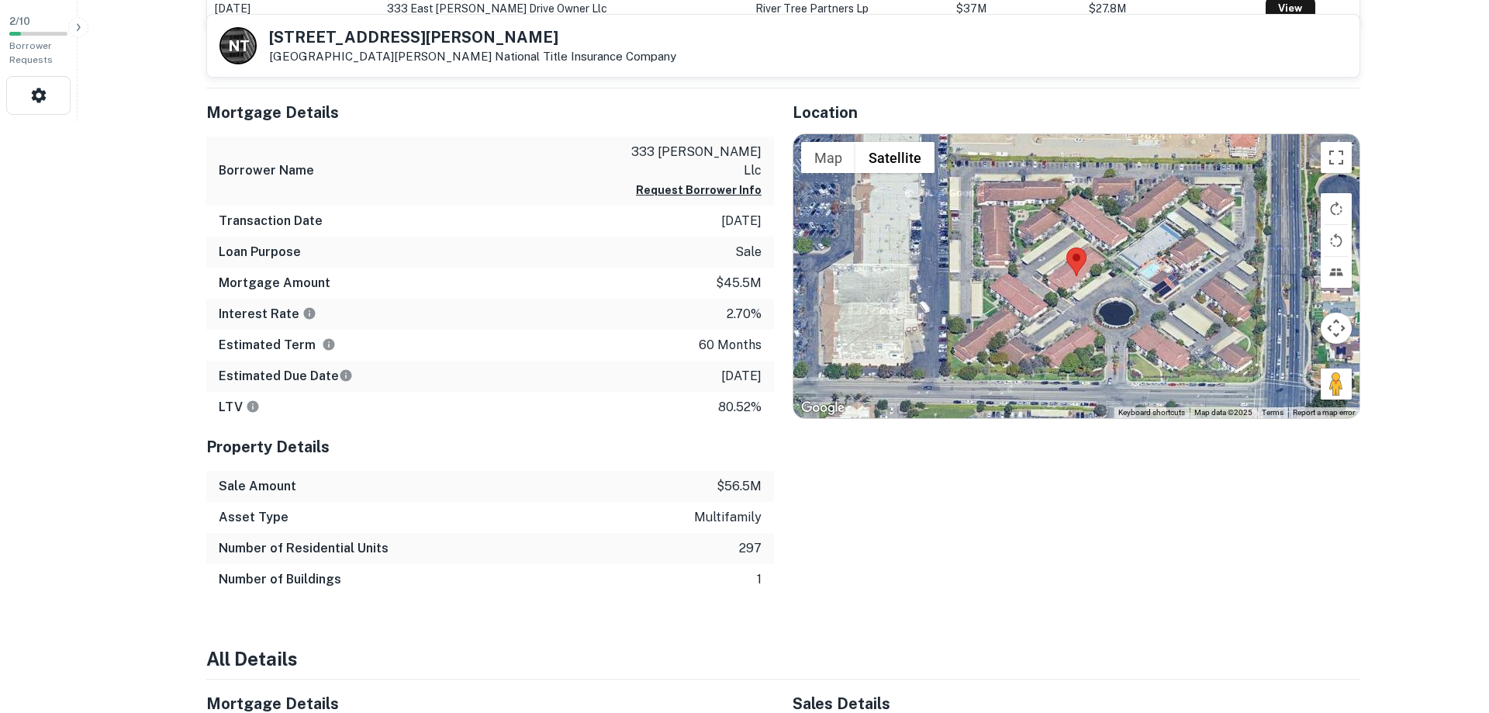
scroll to position [570, 0]
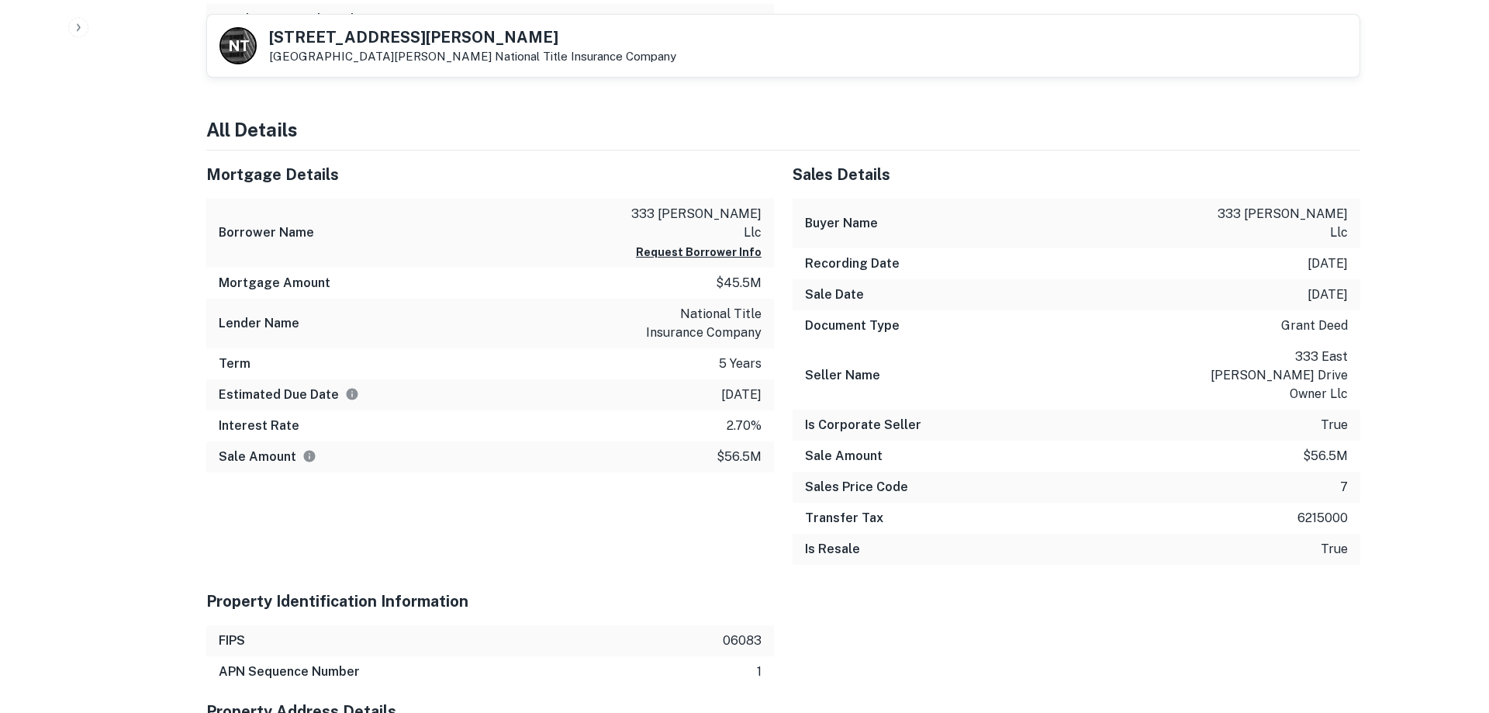
scroll to position [1124, 0]
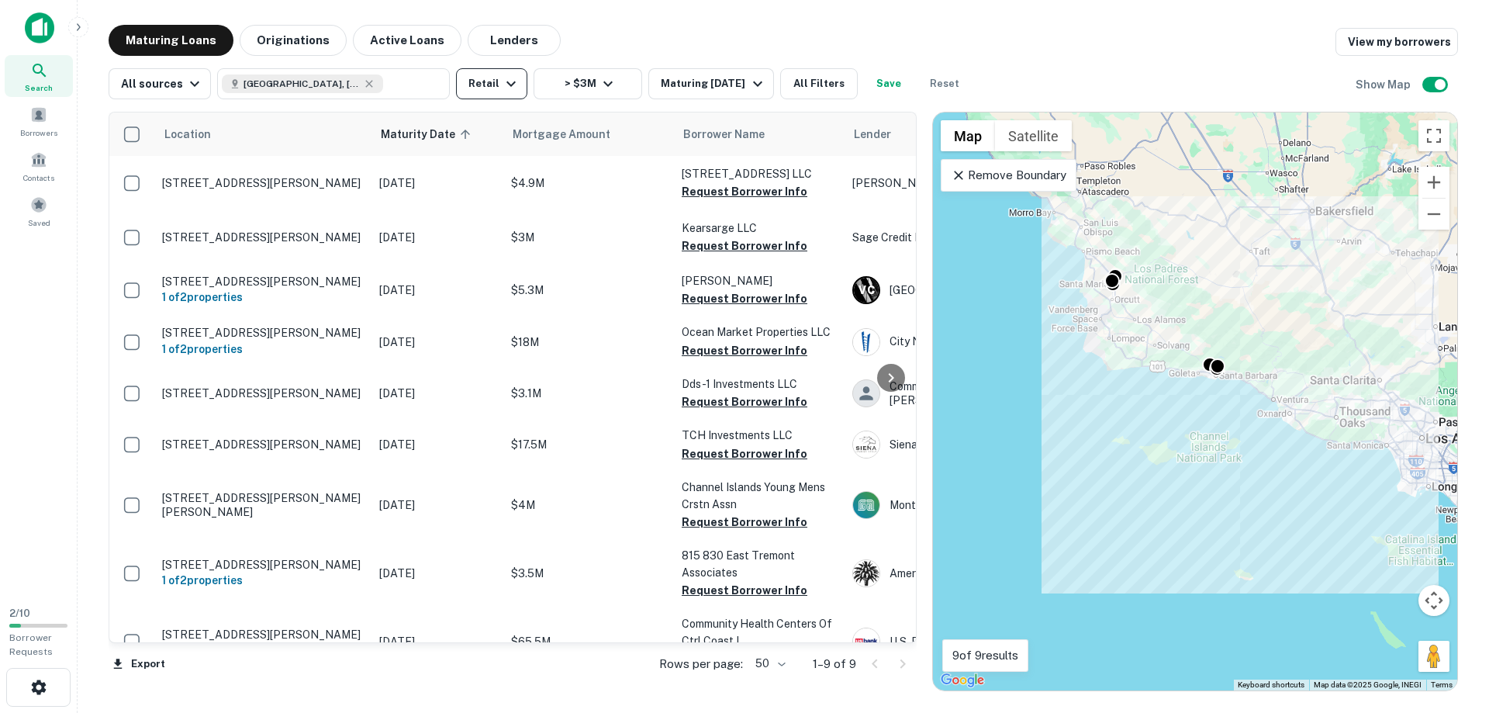
click at [478, 81] on button "Retail" at bounding box center [491, 83] width 71 height 31
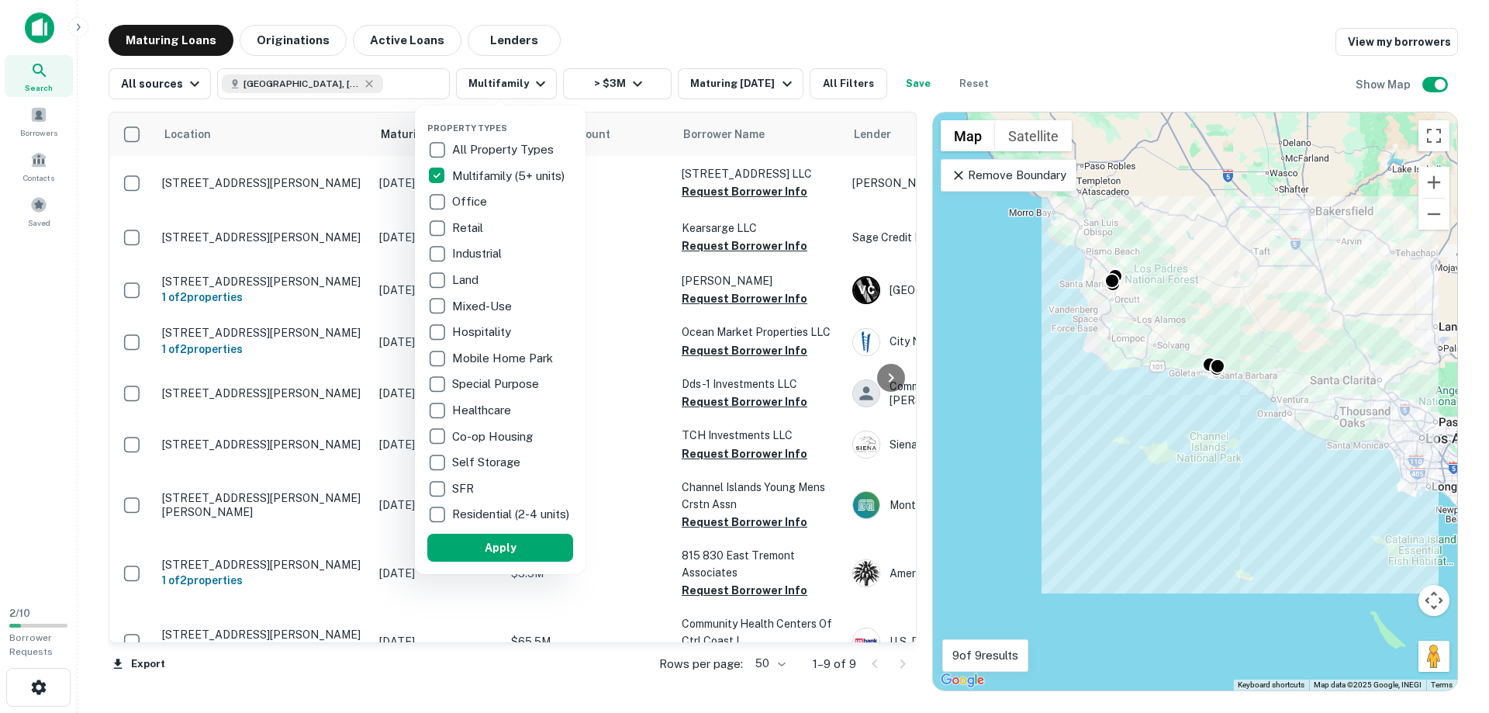
click at [628, 85] on div at bounding box center [744, 356] width 1489 height 713
click at [498, 562] on button "Apply" at bounding box center [500, 548] width 146 height 28
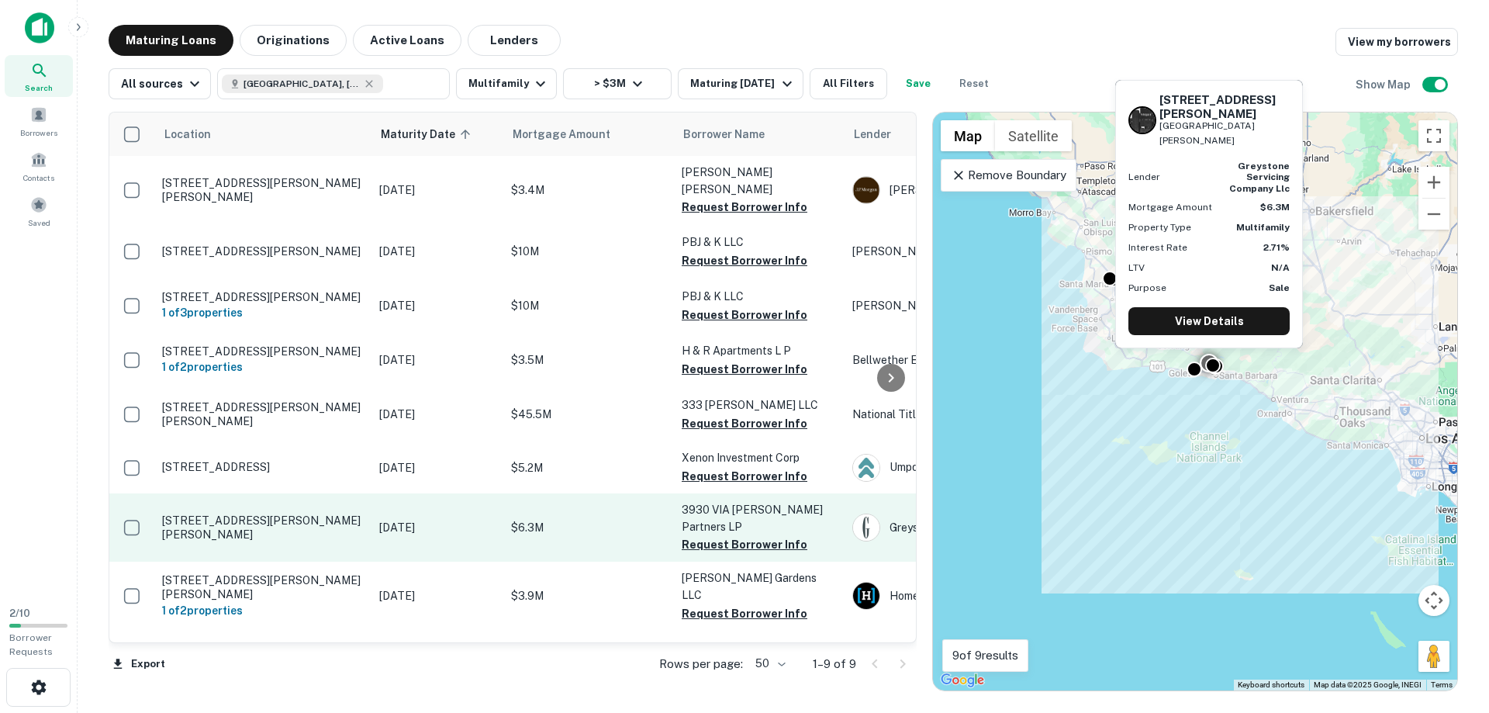
click at [209, 514] on p "[STREET_ADDRESS][PERSON_NAME][PERSON_NAME]" at bounding box center [263, 528] width 202 height 28
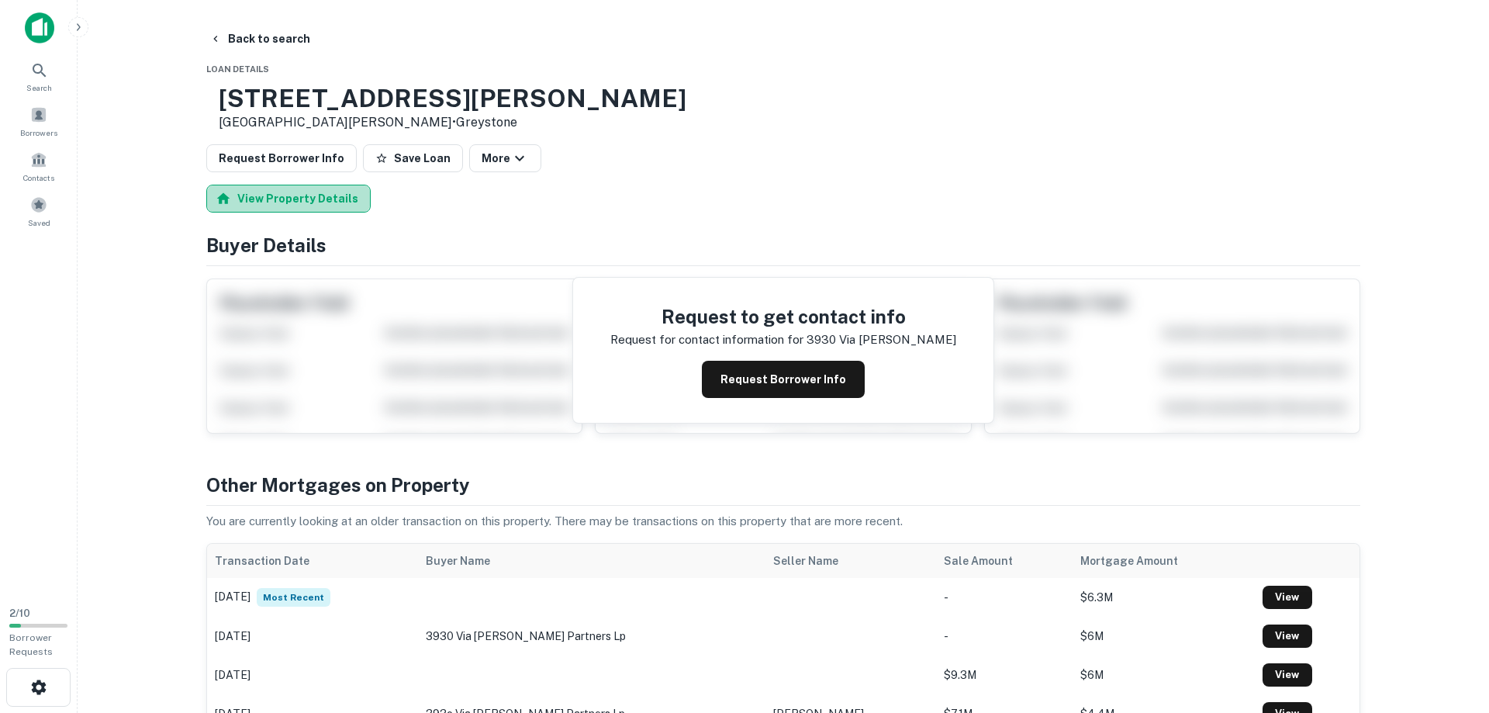
click at [289, 197] on button "View Property Details" at bounding box center [288, 199] width 164 height 28
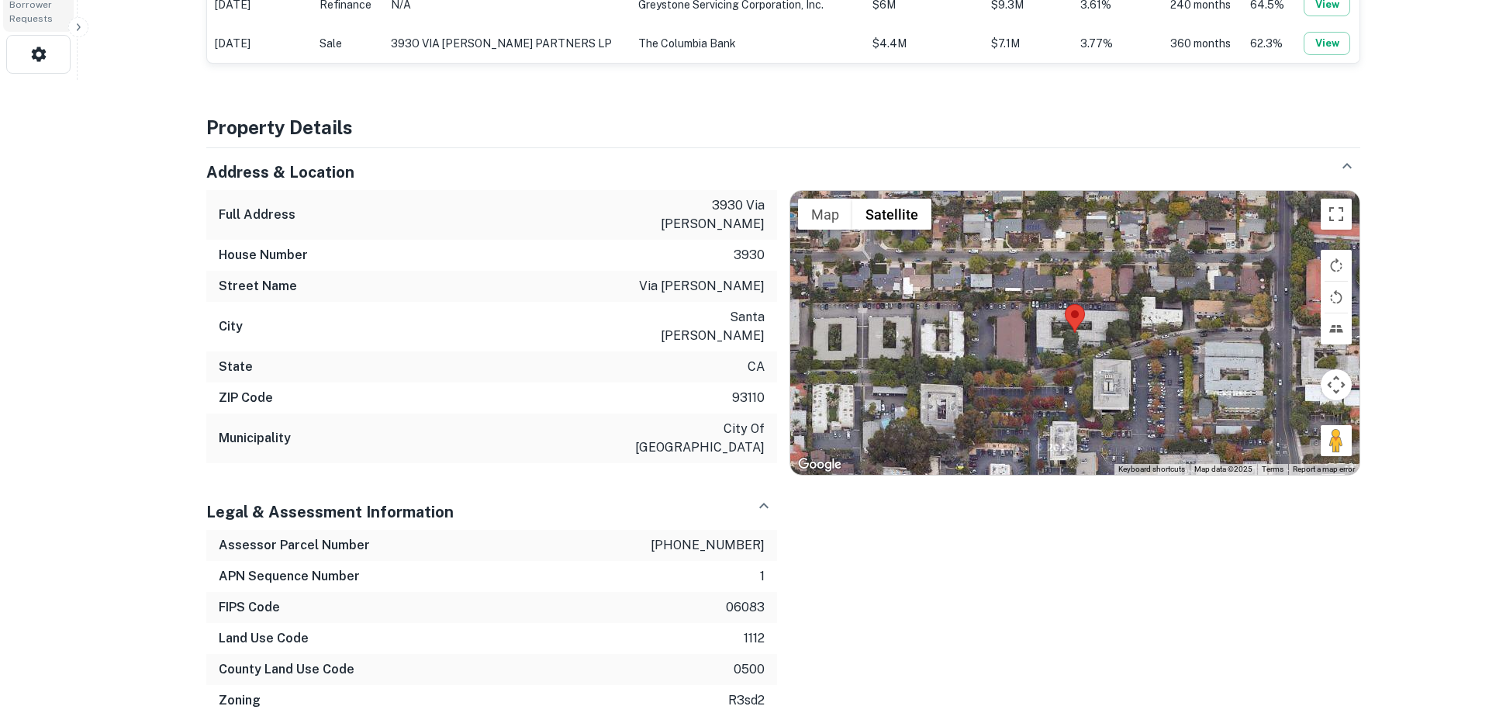
scroll to position [712, 0]
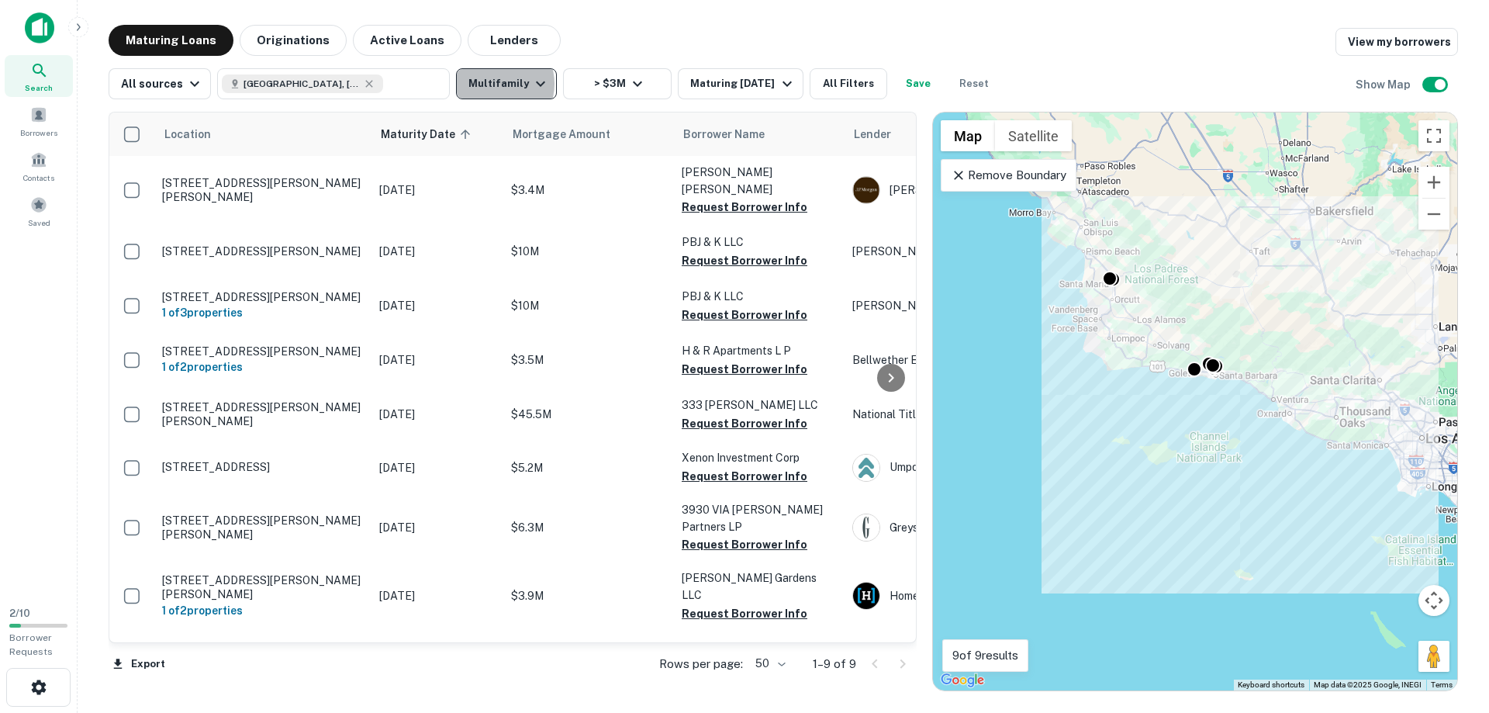
click at [492, 84] on button "Multifamily" at bounding box center [506, 83] width 101 height 31
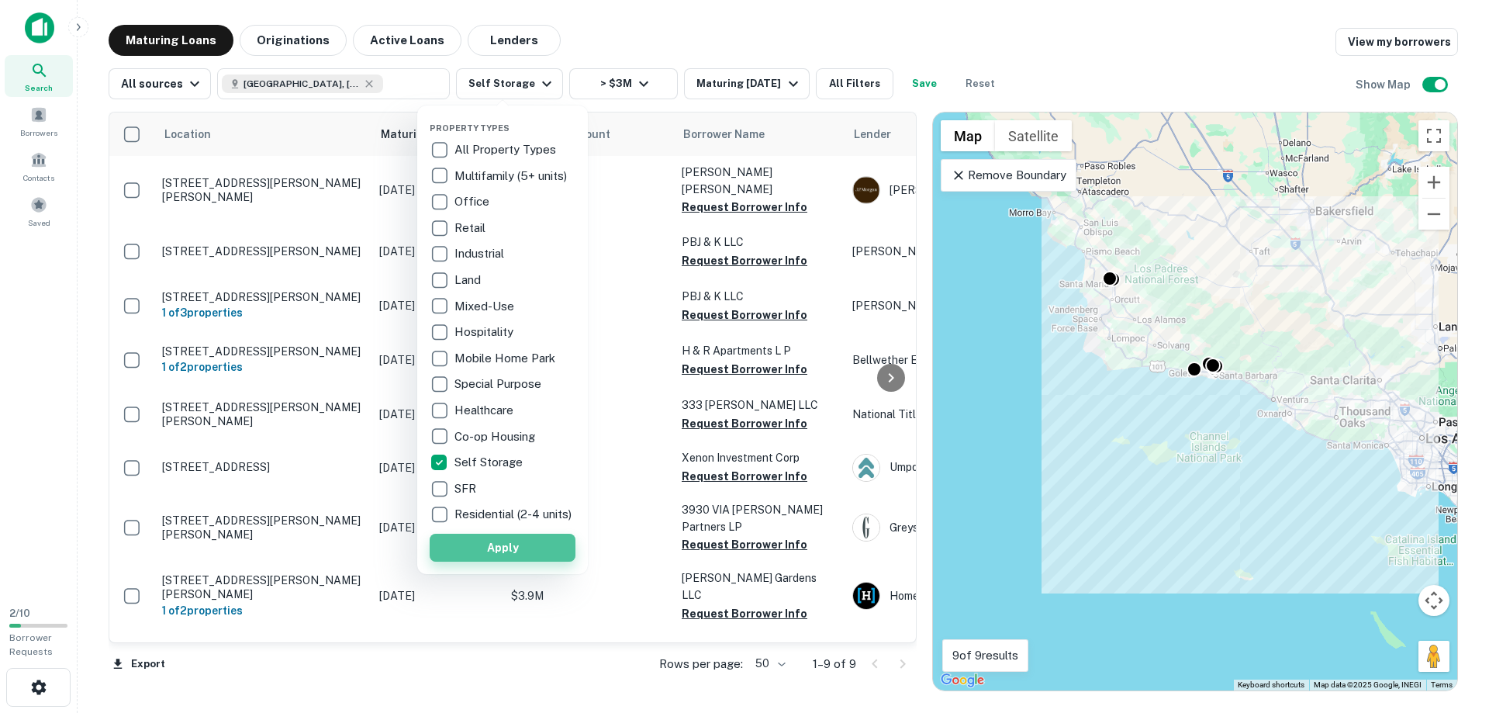
click at [483, 557] on button "Apply" at bounding box center [503, 548] width 146 height 28
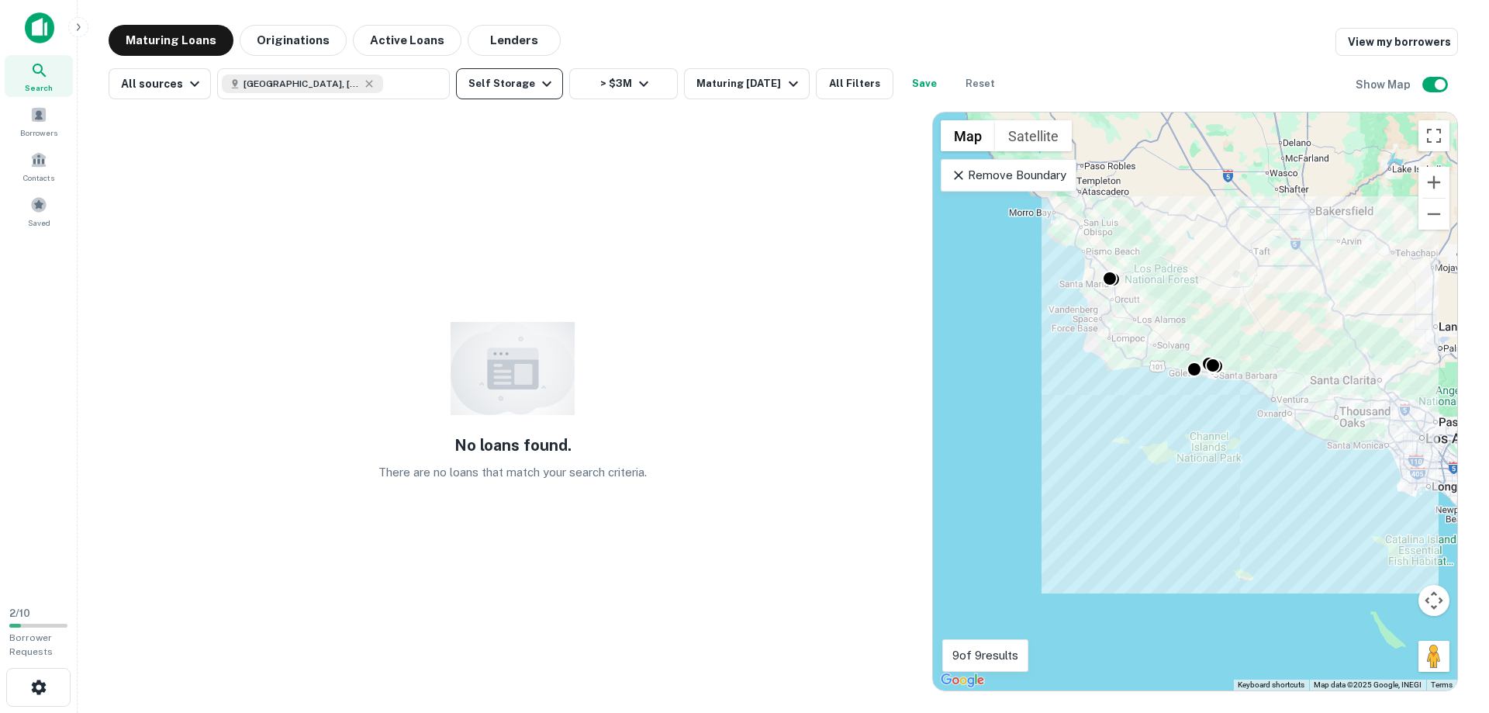
click at [506, 81] on button "Self Storage" at bounding box center [509, 83] width 107 height 31
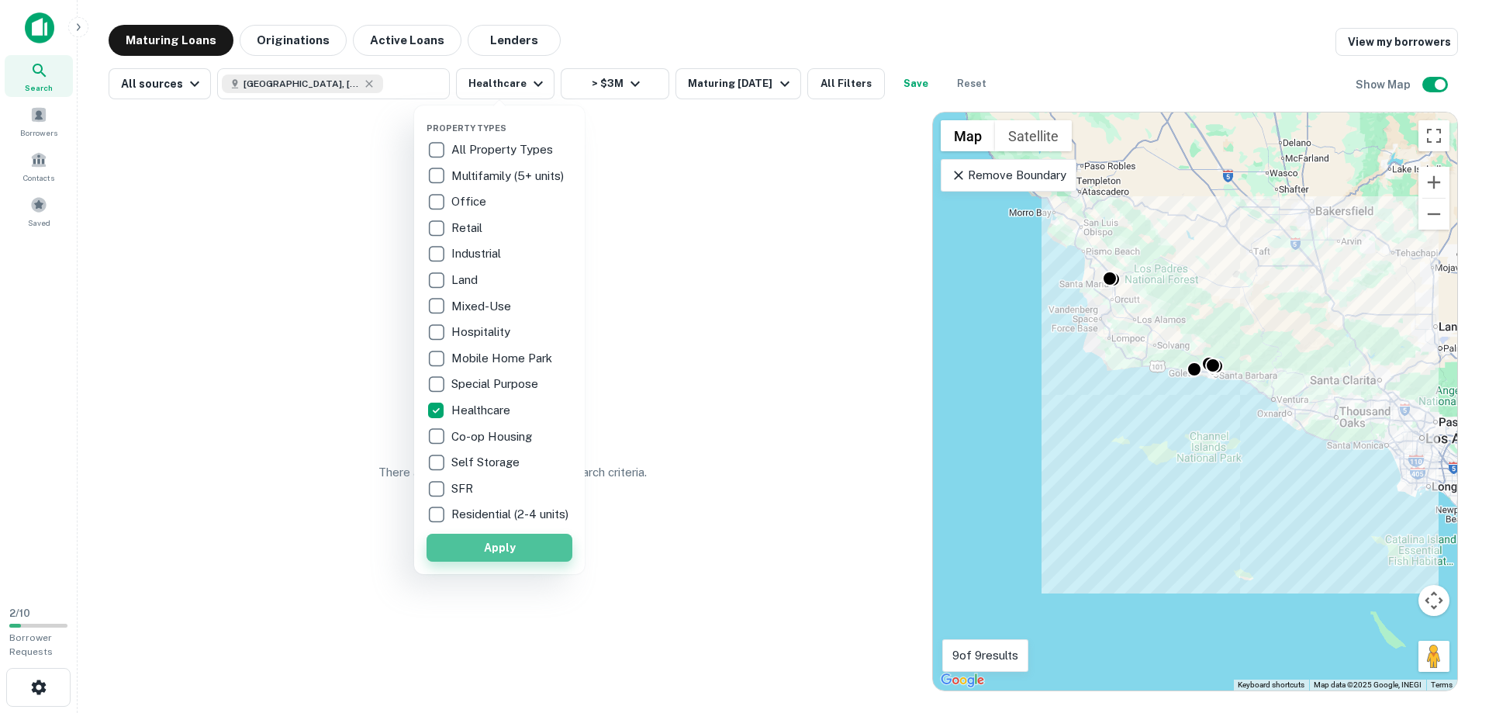
click at [504, 562] on button "Apply" at bounding box center [500, 548] width 146 height 28
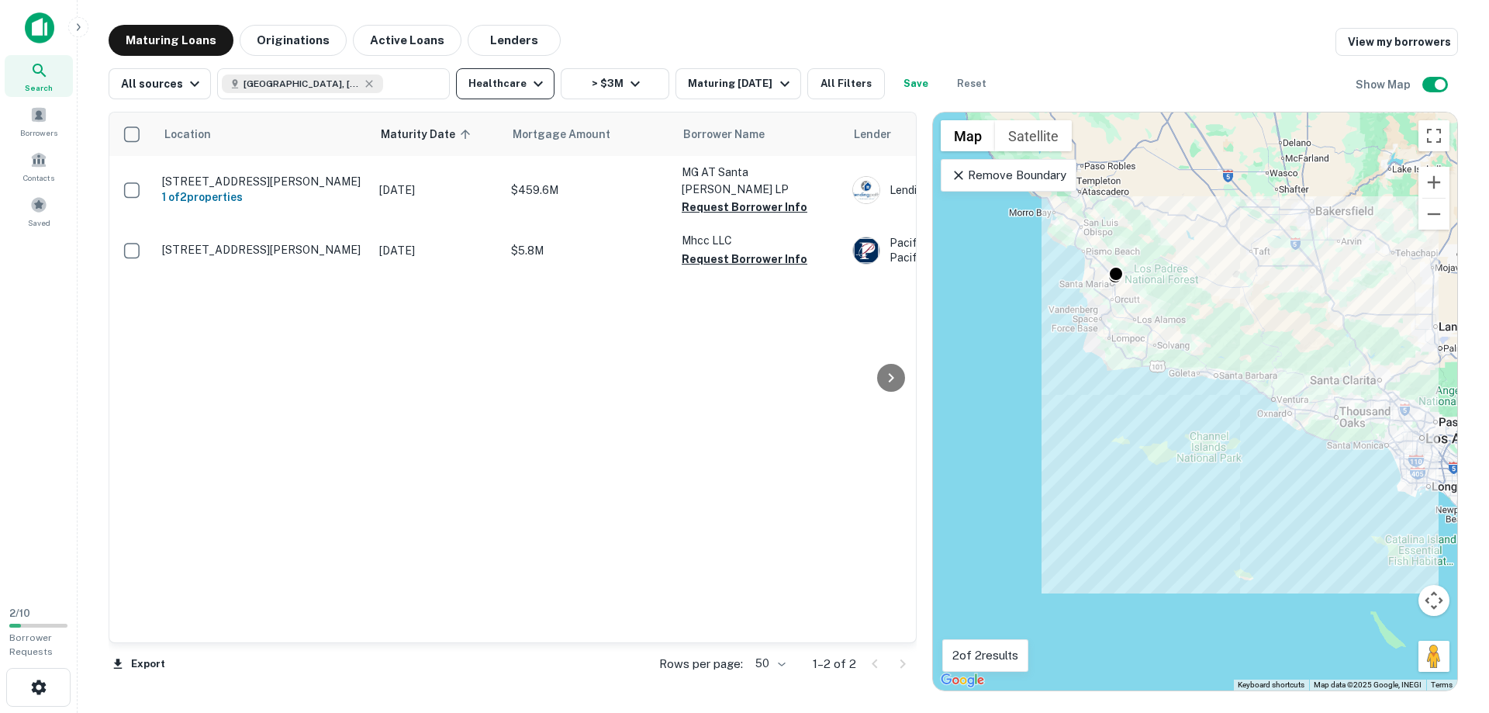
click at [529, 86] on icon "button" at bounding box center [538, 83] width 19 height 19
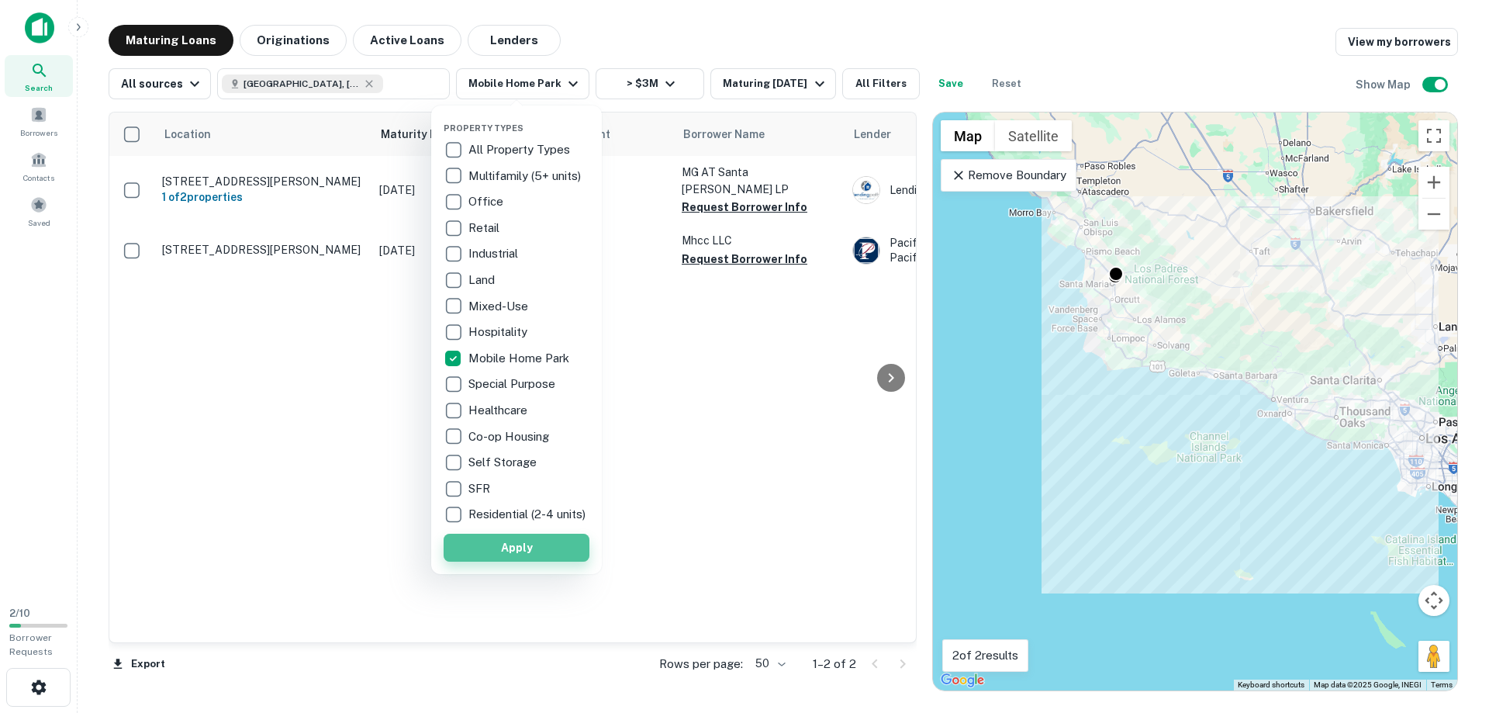
click at [508, 550] on button "Apply" at bounding box center [517, 548] width 146 height 28
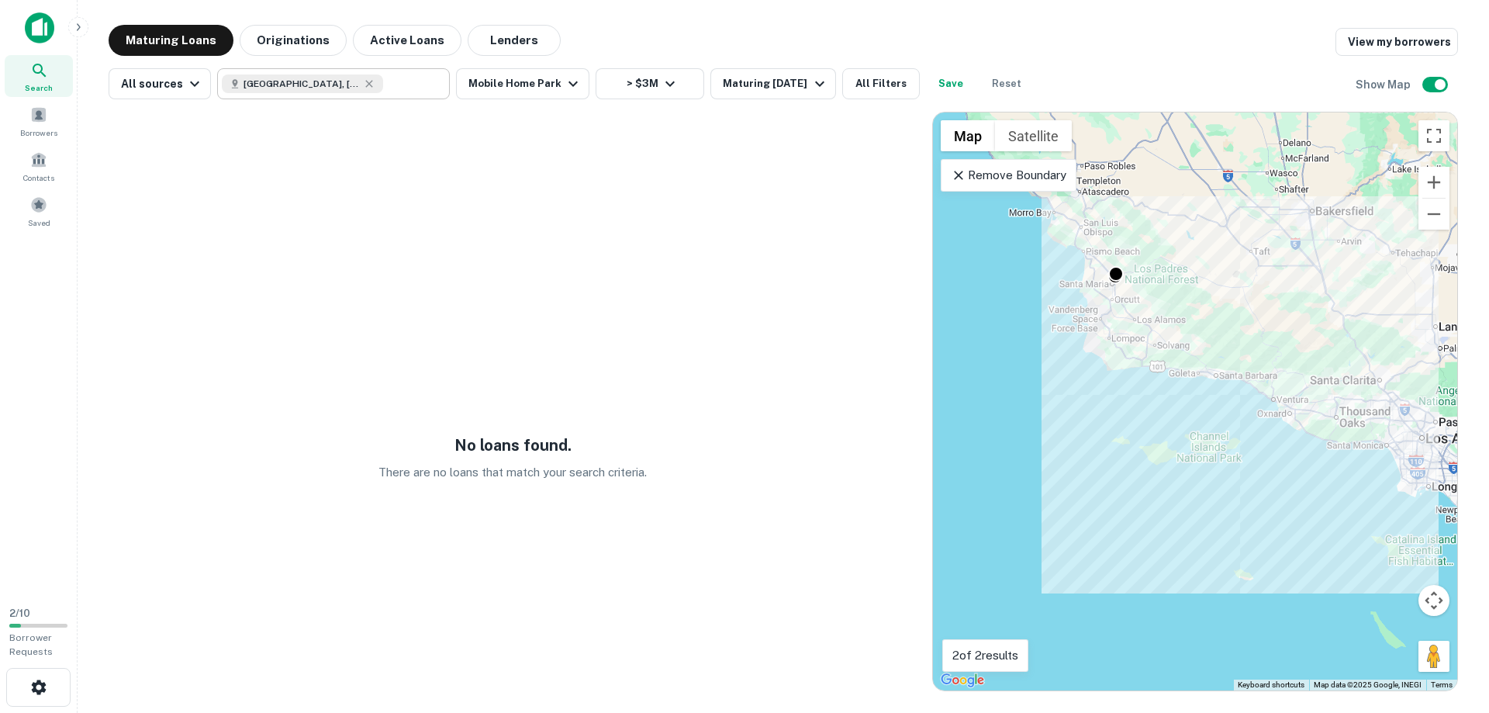
click at [368, 83] on icon at bounding box center [369, 84] width 12 height 12
type input "**********"
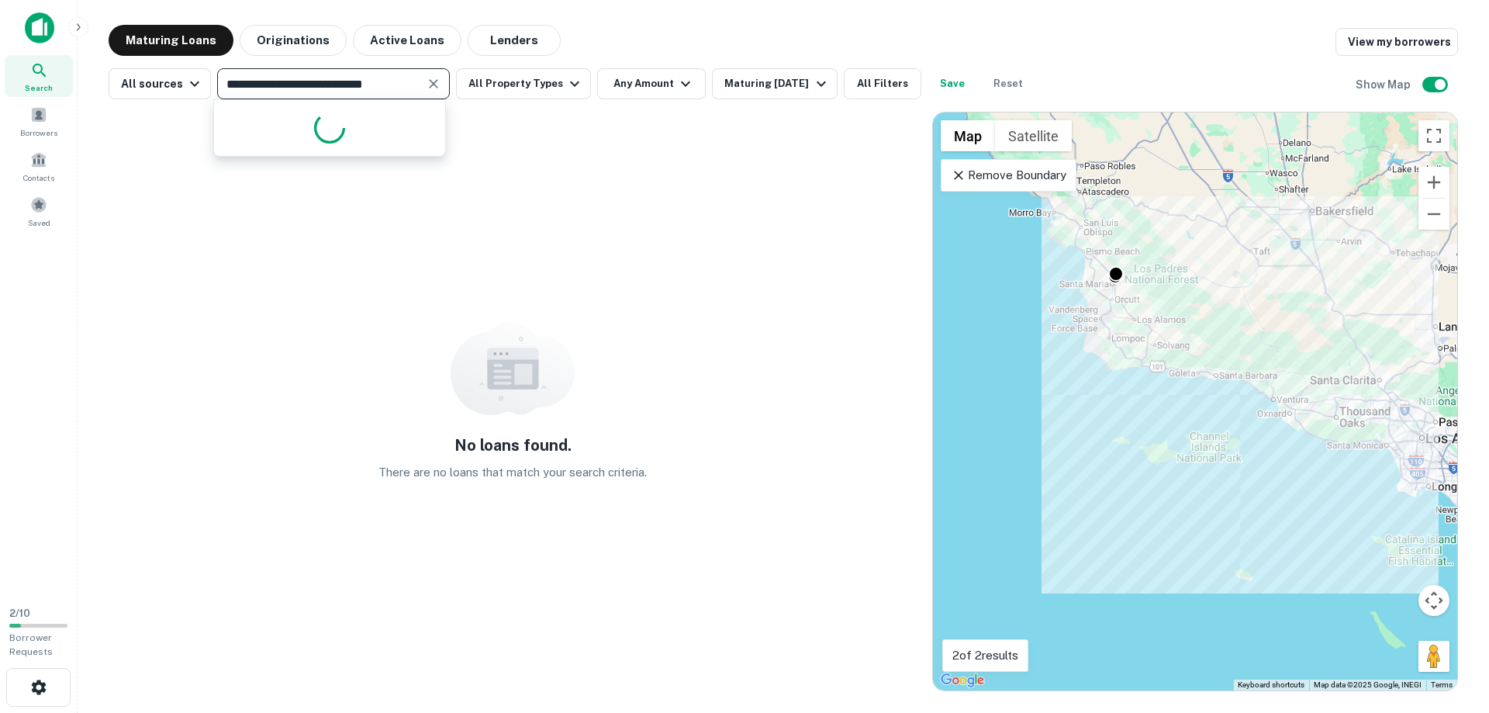
click at [429, 87] on icon "Clear" at bounding box center [433, 83] width 9 height 9
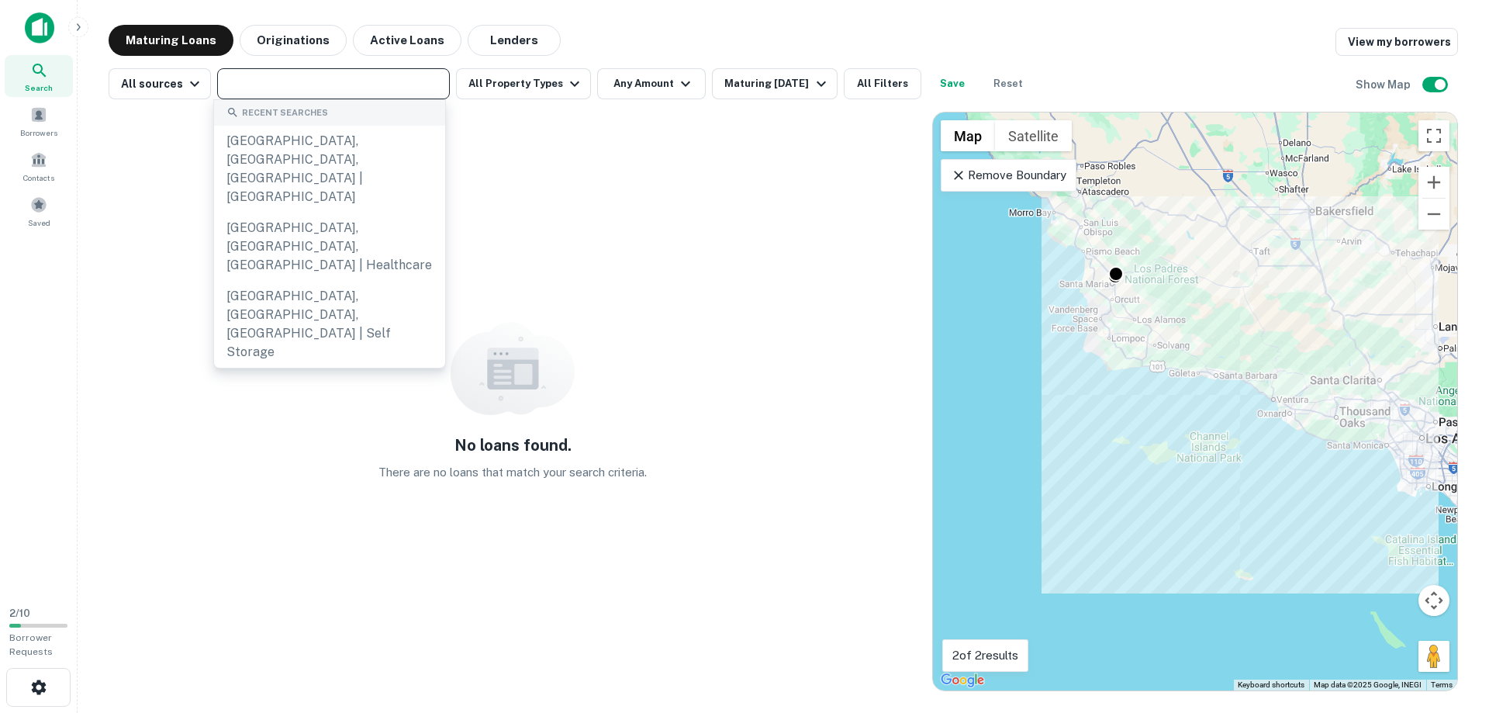
click at [358, 85] on input "text" at bounding box center [332, 84] width 221 height 22
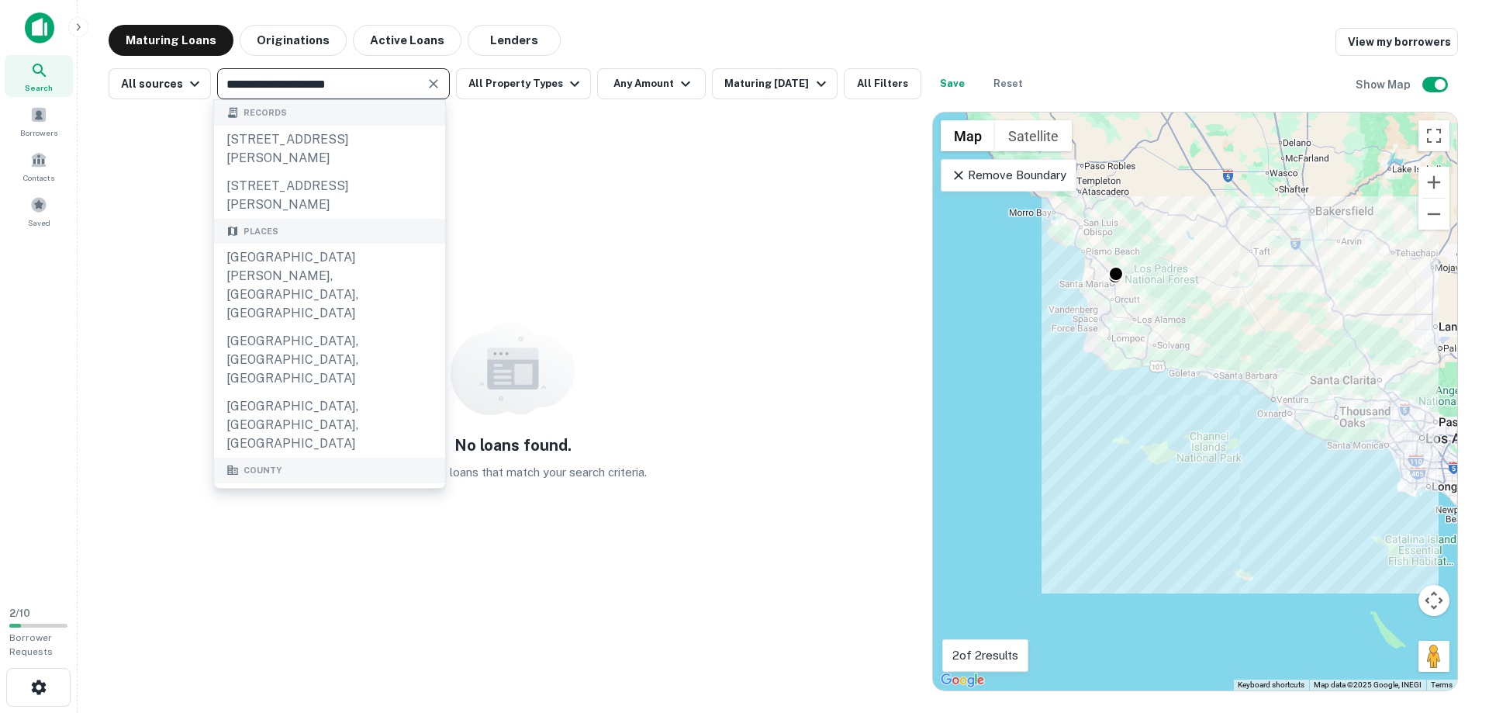
type input "**********"
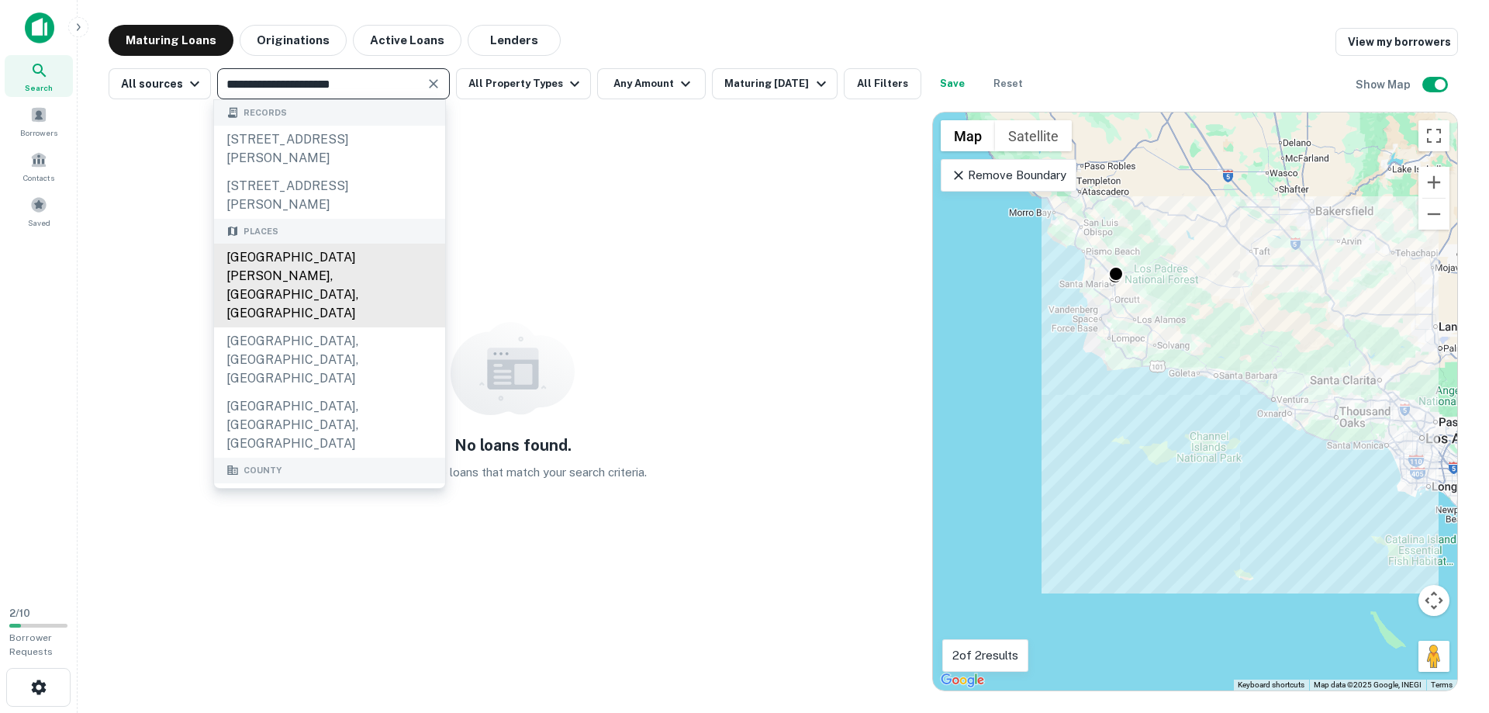
click at [320, 251] on div "[GEOGRAPHIC_DATA][PERSON_NAME], [GEOGRAPHIC_DATA], [GEOGRAPHIC_DATA]" at bounding box center [329, 286] width 231 height 84
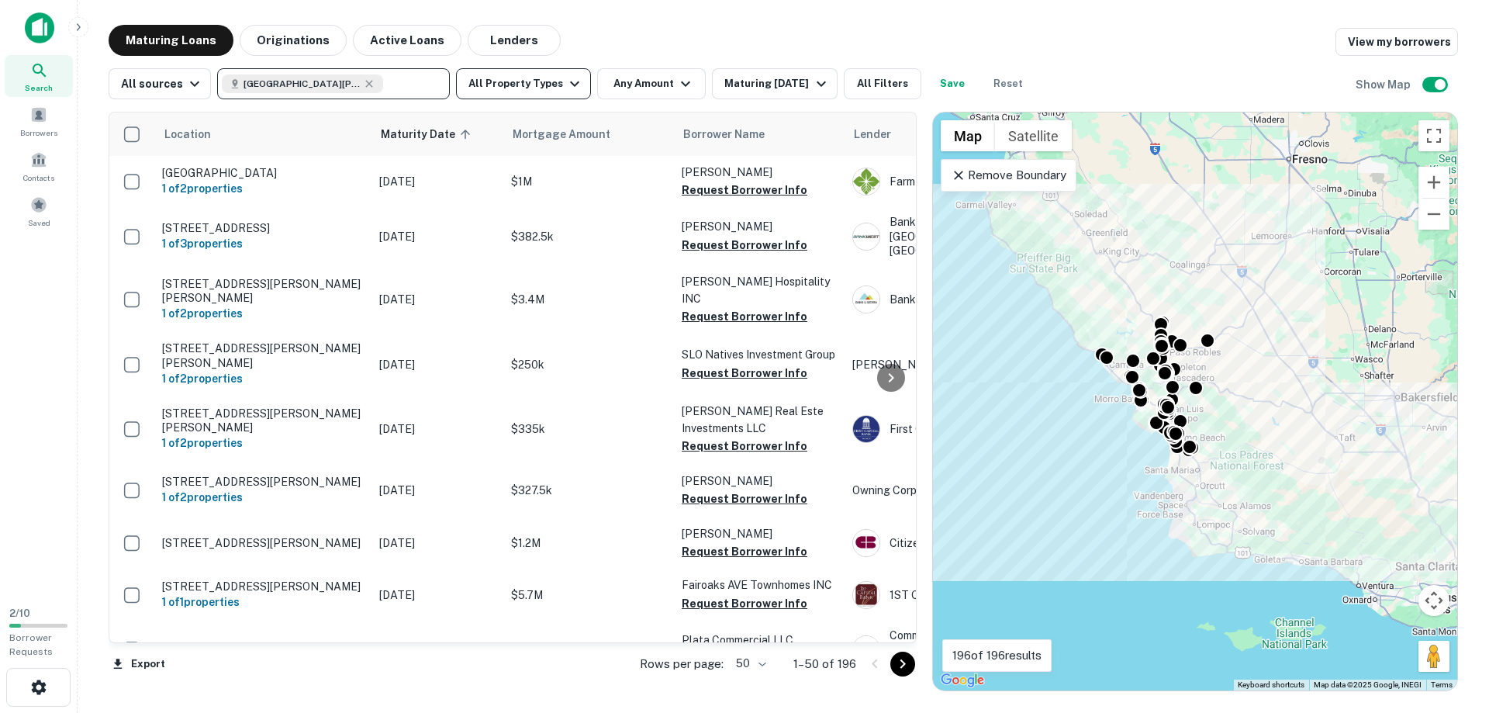
click at [531, 86] on button "All Property Types" at bounding box center [523, 83] width 135 height 31
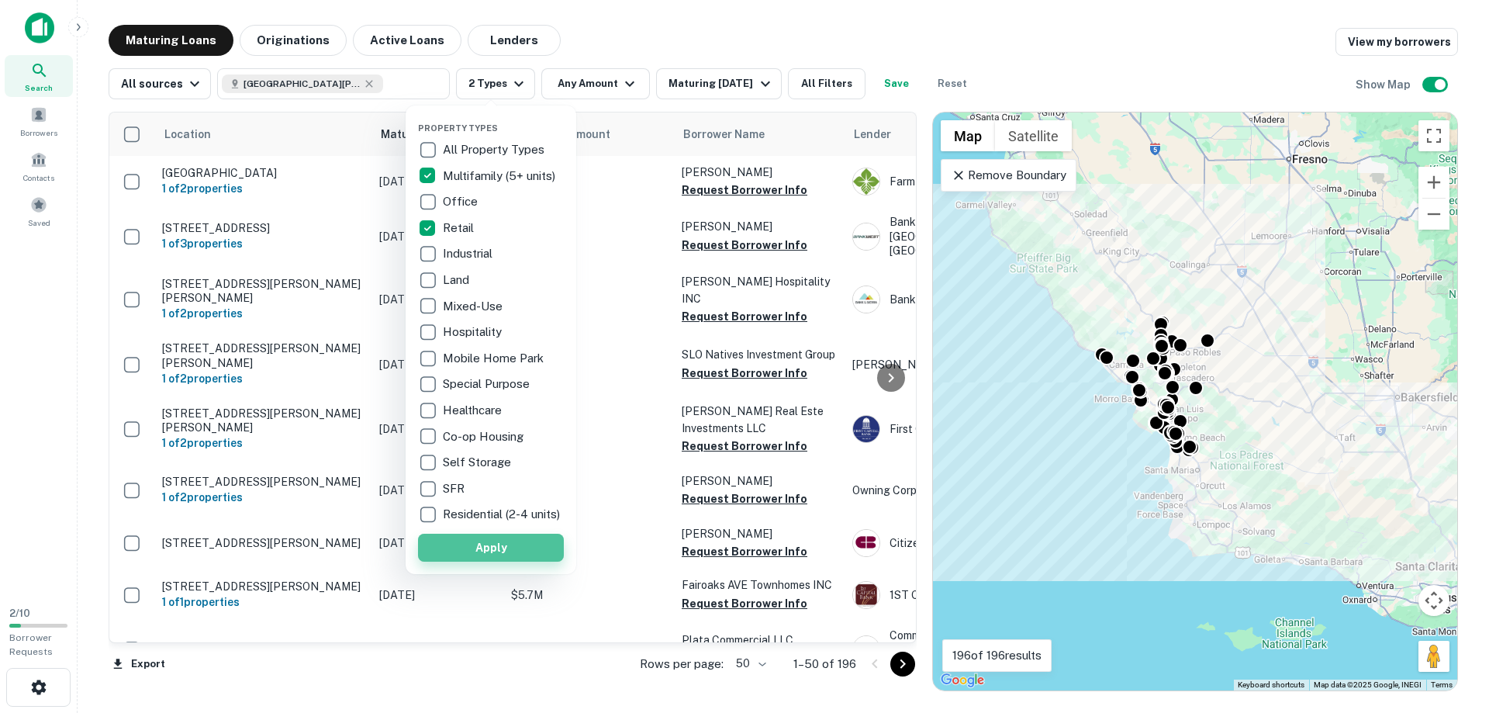
click at [497, 562] on button "Apply" at bounding box center [491, 548] width 146 height 28
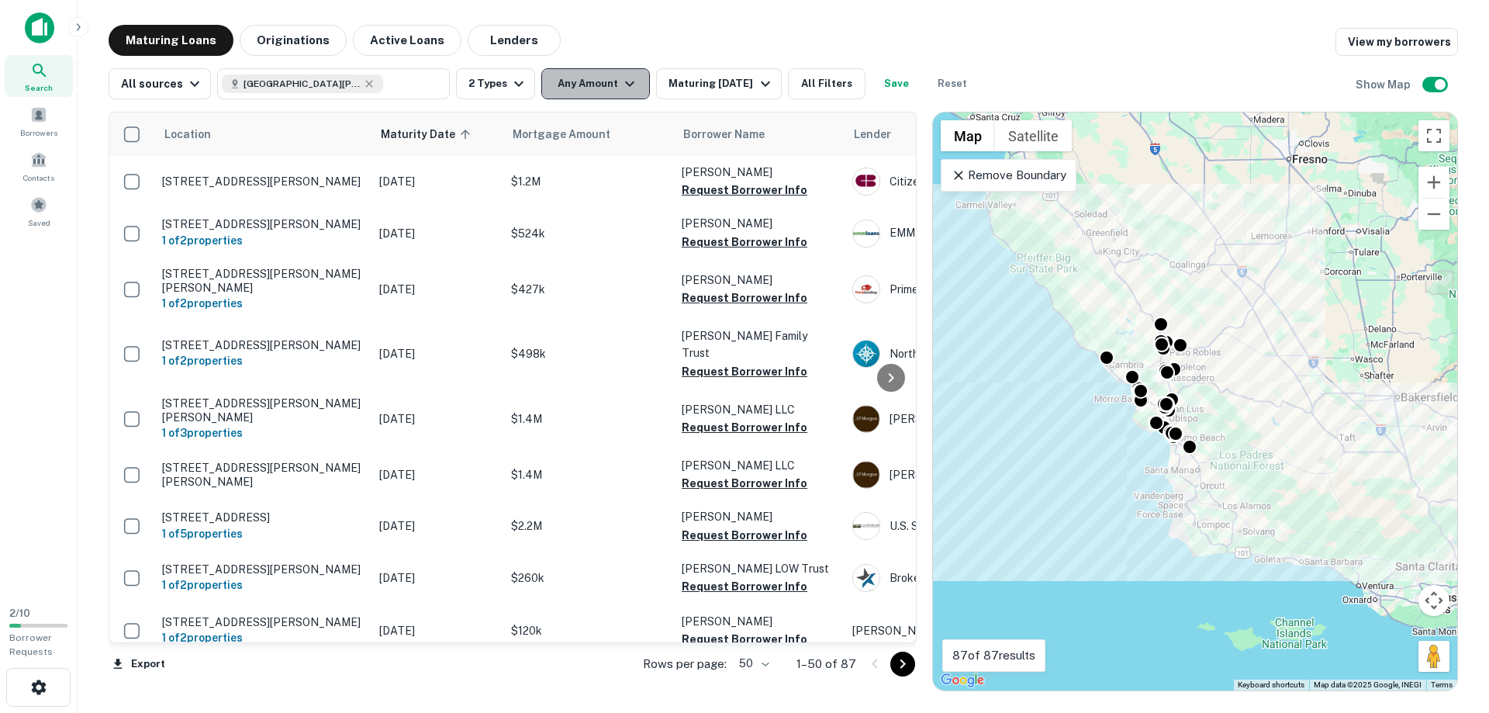
click at [576, 82] on button "Any Amount" at bounding box center [595, 83] width 109 height 31
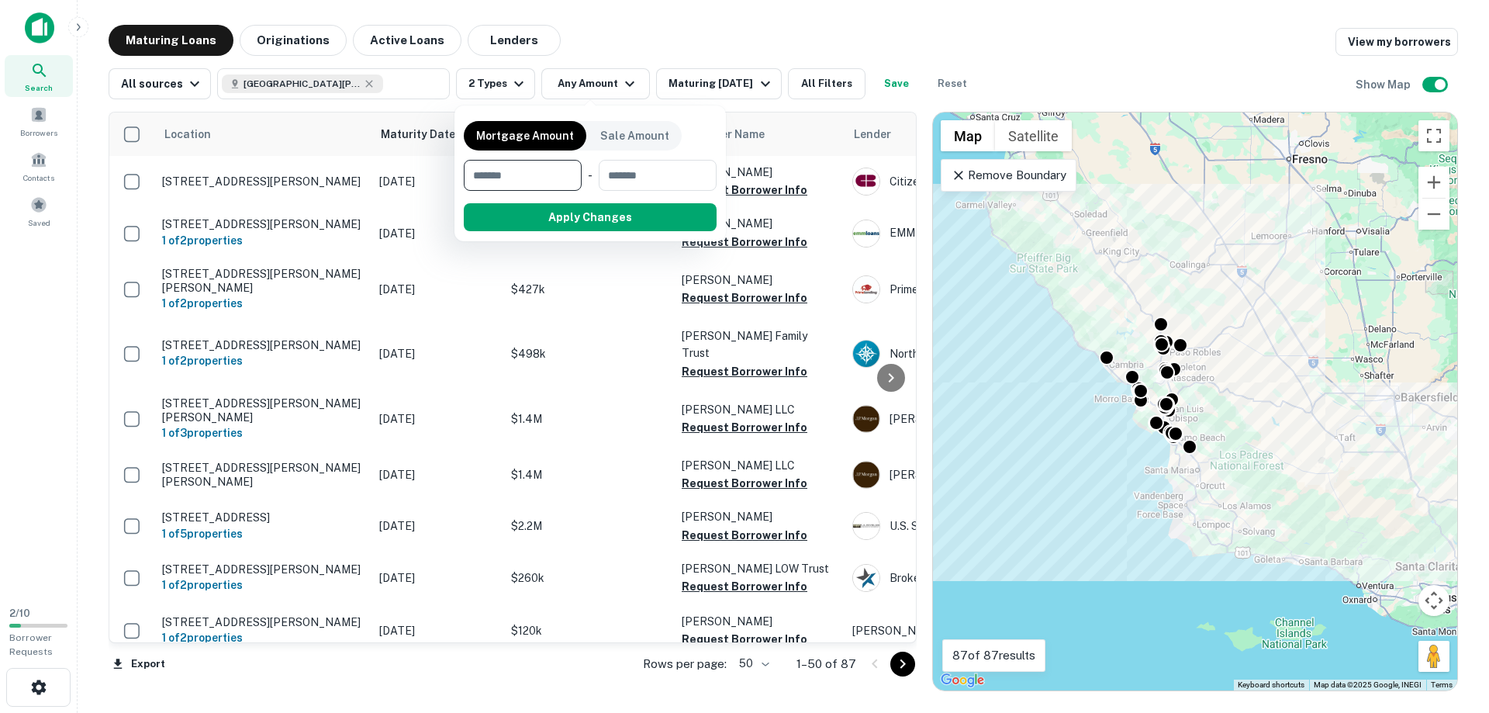
click at [514, 175] on input "number" at bounding box center [517, 175] width 107 height 31
type input "*******"
click at [589, 212] on button "Apply Changes" at bounding box center [618, 217] width 197 height 28
